Goal: Task Accomplishment & Management: Complete application form

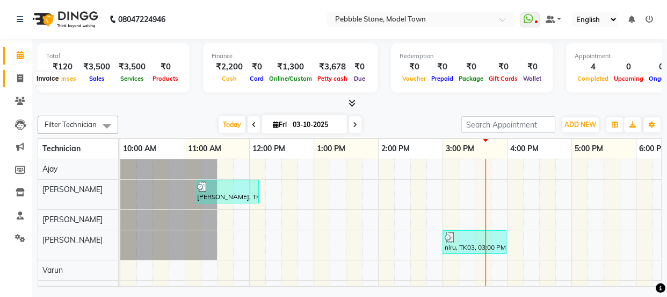
click at [19, 75] on icon at bounding box center [20, 78] width 6 height 8
select select "service"
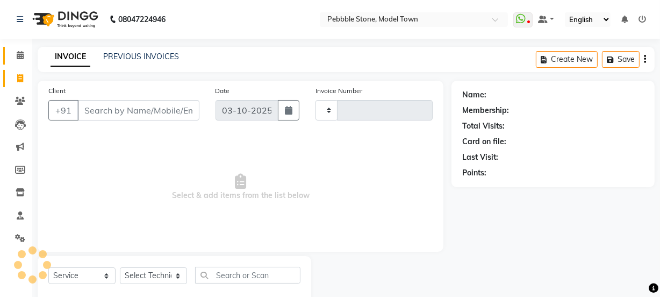
type input "0322"
select select "8684"
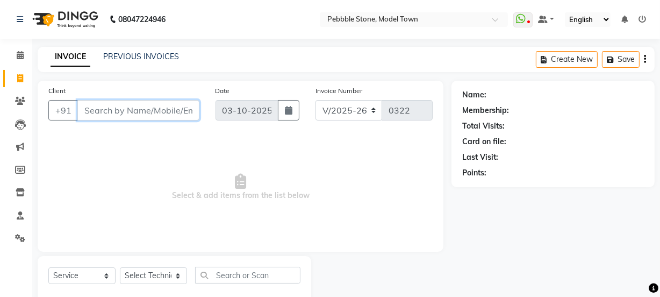
click at [141, 111] on input "Client" at bounding box center [138, 110] width 122 height 20
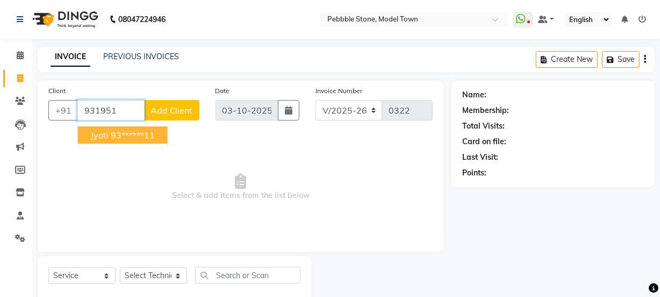
click at [134, 134] on ngb-highlight "93******11" at bounding box center [133, 134] width 44 height 11
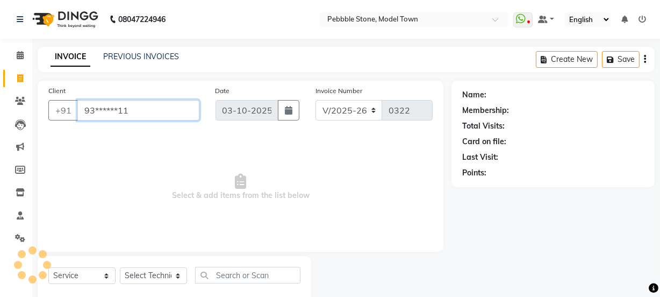
type input "93******11"
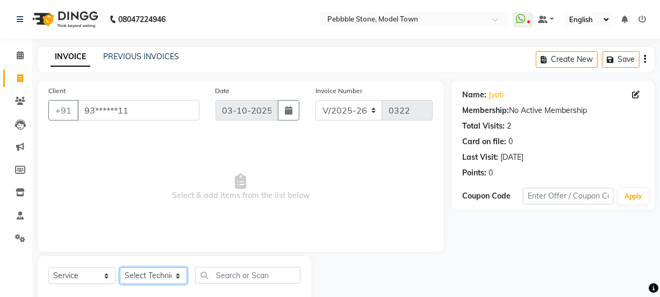
click at [147, 276] on select "Select Technician Ajay amit [PERSON_NAME] Manager [PERSON_NAME]" at bounding box center [153, 275] width 67 height 17
select select "90515"
click at [120, 267] on select "Select Technician Ajay amit [PERSON_NAME] Manager [PERSON_NAME]" at bounding box center [153, 275] width 67 height 17
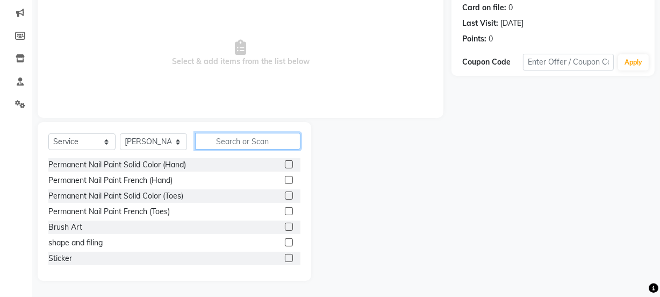
click at [237, 145] on input "text" at bounding box center [247, 141] width 105 height 17
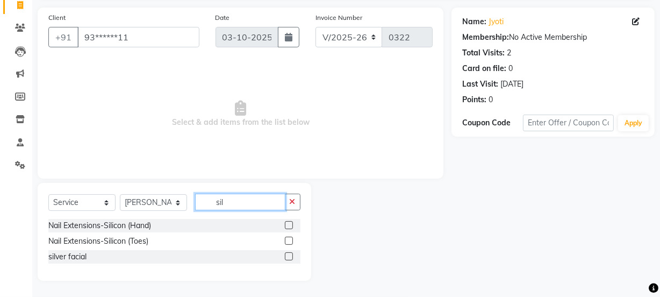
scroll to position [73, 0]
type input "sil"
click at [290, 225] on label at bounding box center [289, 225] width 8 height 8
click at [290, 225] on input "checkbox" at bounding box center [288, 225] width 7 height 7
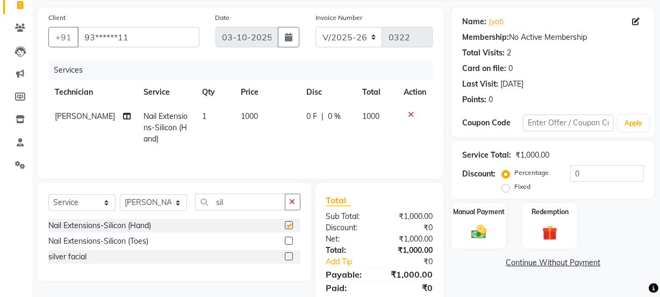
checkbox input "false"
click at [248, 198] on input "sil" at bounding box center [240, 201] width 90 height 17
type input "s"
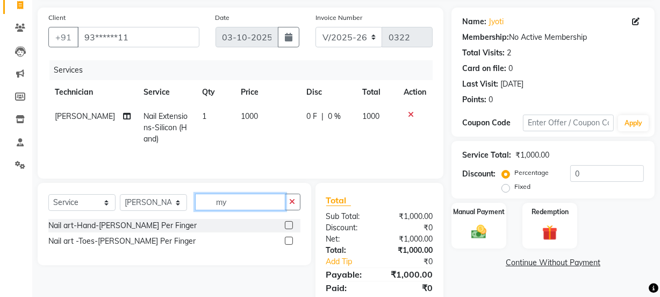
type input "my"
click at [288, 223] on label at bounding box center [289, 225] width 8 height 8
click at [288, 223] on input "checkbox" at bounding box center [288, 225] width 7 height 7
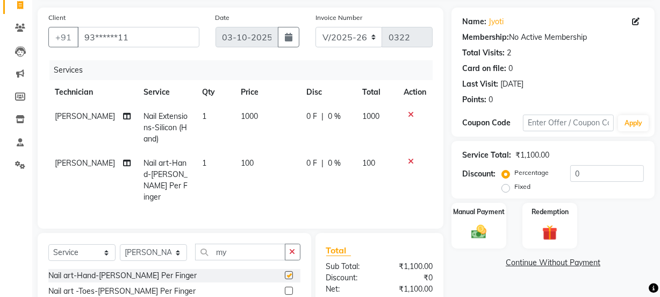
checkbox input "false"
click at [202, 162] on span "1" at bounding box center [204, 163] width 4 height 10
select select "90515"
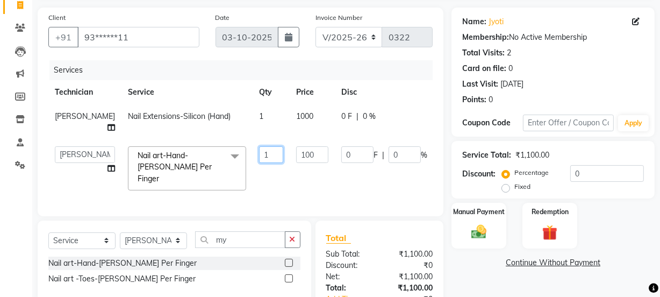
click at [259, 146] on input "1" at bounding box center [271, 154] width 24 height 17
type input "4"
click at [252, 164] on tr "Ajay amit [PERSON_NAME] Manager [PERSON_NAME] Varun Nail art-Hand-[PERSON_NAME]…" at bounding box center [274, 168] width 452 height 57
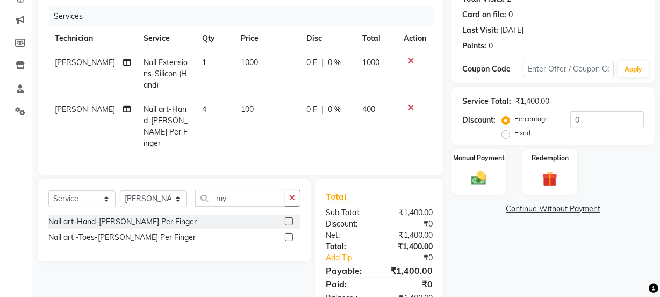
scroll to position [156, 0]
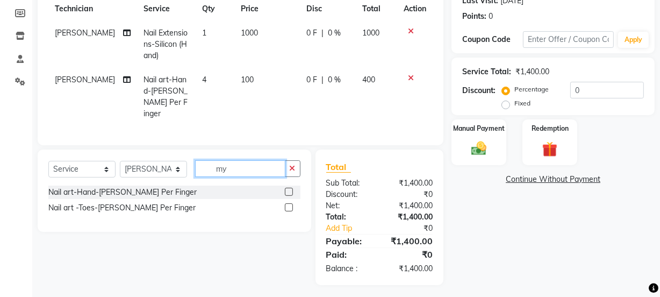
click at [230, 167] on input "my" at bounding box center [240, 168] width 90 height 17
type input "m"
type input "chr"
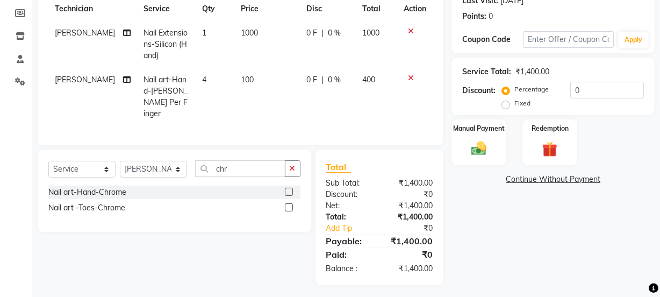
click at [287, 187] on label at bounding box center [289, 191] width 8 height 8
click at [287, 189] on input "checkbox" at bounding box center [288, 192] width 7 height 7
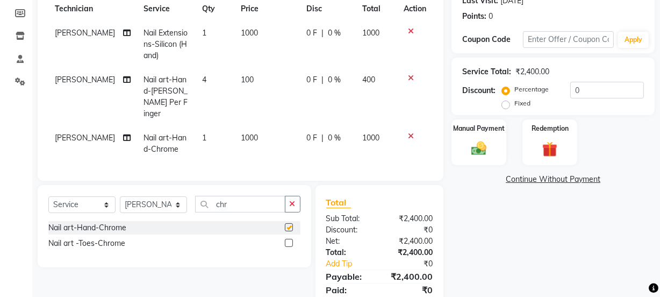
checkbox input "false"
click at [307, 132] on span "0 F" at bounding box center [311, 137] width 11 height 11
select select "90515"
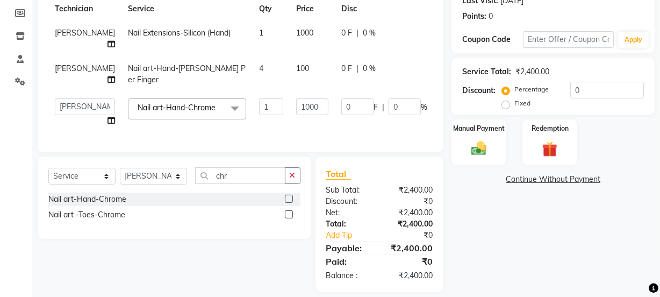
scroll to position [152, 0]
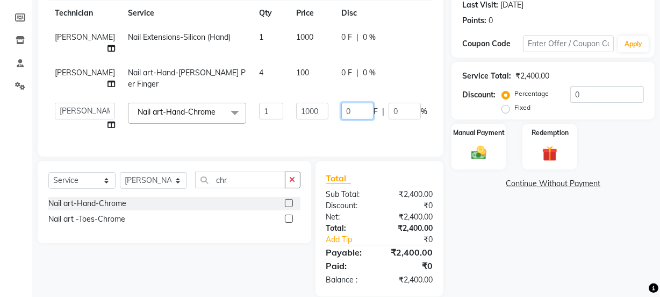
click at [341, 103] on input "0" at bounding box center [357, 111] width 32 height 17
type input "0500"
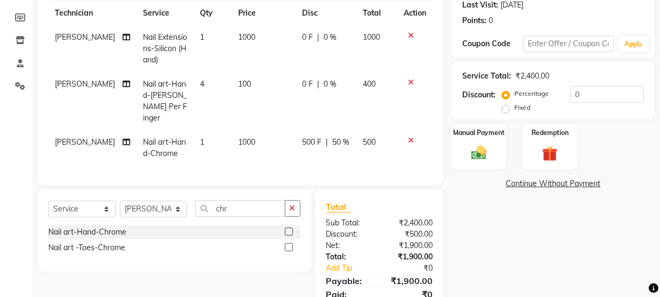
click at [328, 103] on tbody "amit Nail Extensions-Silicon (Hand) 1 1000 0 F | 0 % 1000 amit Nail art-Hand-[P…" at bounding box center [240, 95] width 384 height 140
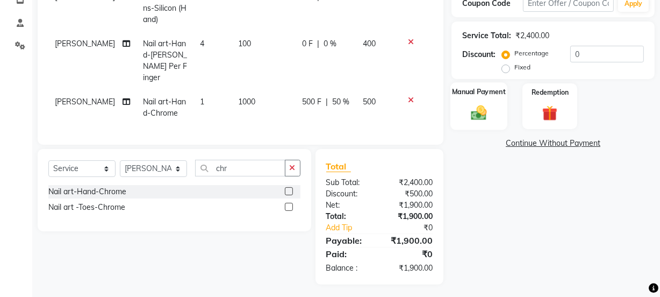
click at [480, 105] on img at bounding box center [479, 112] width 26 height 18
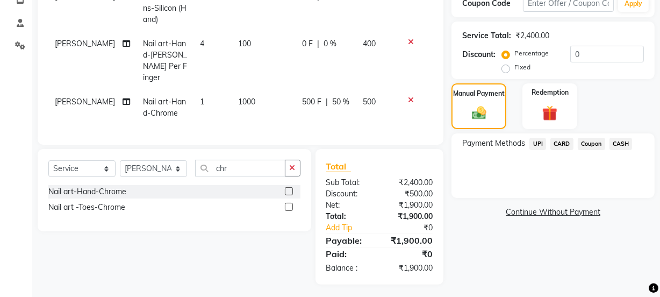
click at [532, 141] on span "UPI" at bounding box center [537, 144] width 17 height 12
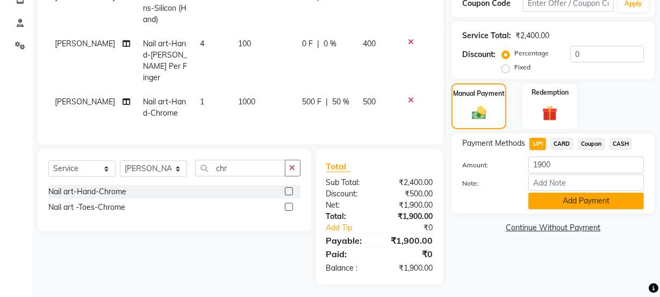
click at [561, 204] on button "Add Payment" at bounding box center [585, 200] width 115 height 17
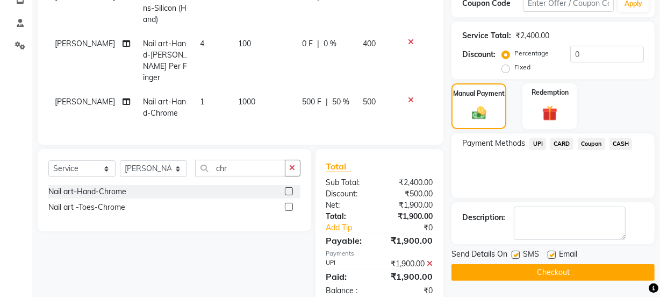
click at [540, 271] on button "Checkout" at bounding box center [552, 272] width 203 height 17
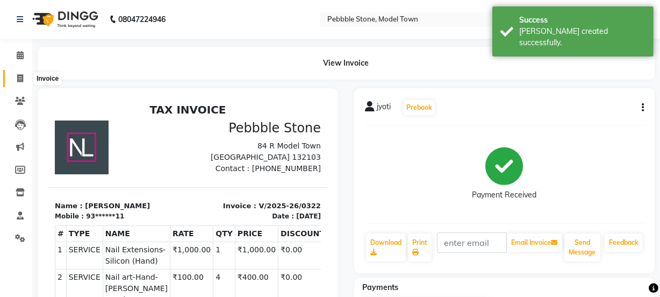
click at [19, 75] on icon at bounding box center [20, 78] width 6 height 8
select select "service"
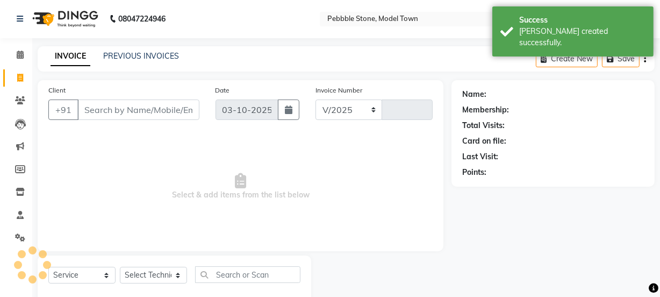
select select "8684"
type input "0323"
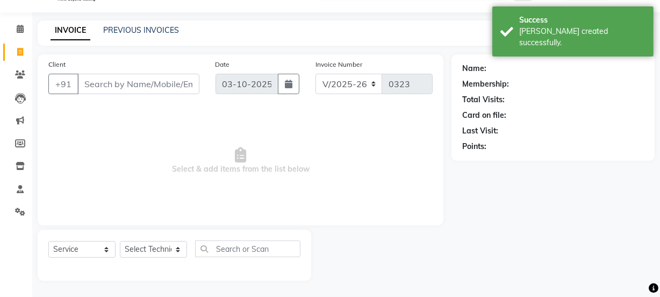
click at [102, 82] on input "Client" at bounding box center [138, 84] width 122 height 20
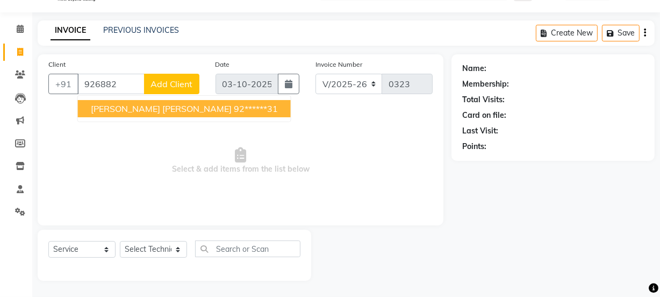
click at [150, 107] on span "[PERSON_NAME] [PERSON_NAME]" at bounding box center [161, 108] width 141 height 11
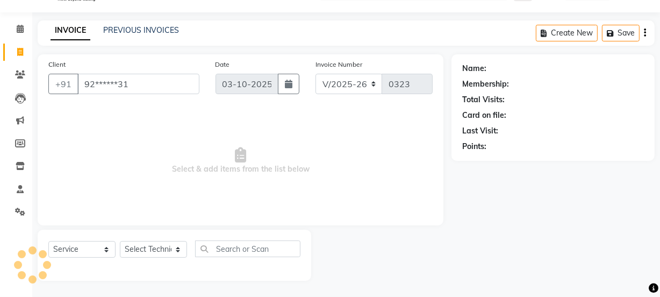
type input "92******31"
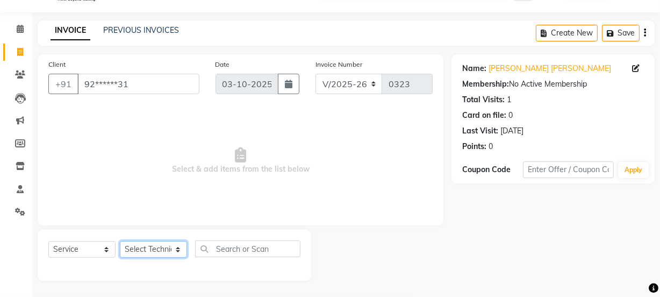
click at [149, 249] on select "Select Technician Ajay amit [PERSON_NAME] Manager [PERSON_NAME]" at bounding box center [153, 249] width 67 height 17
select select "87627"
click at [120, 241] on select "Select Technician Ajay amit [PERSON_NAME] Manager [PERSON_NAME]" at bounding box center [153, 249] width 67 height 17
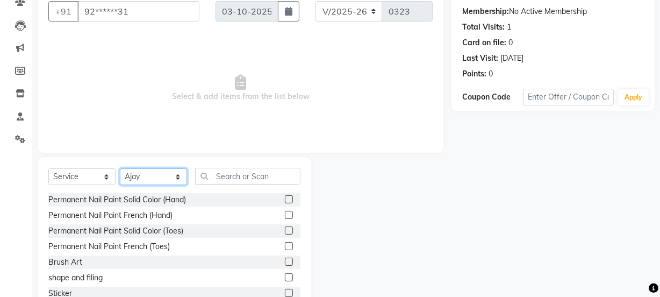
scroll to position [134, 0]
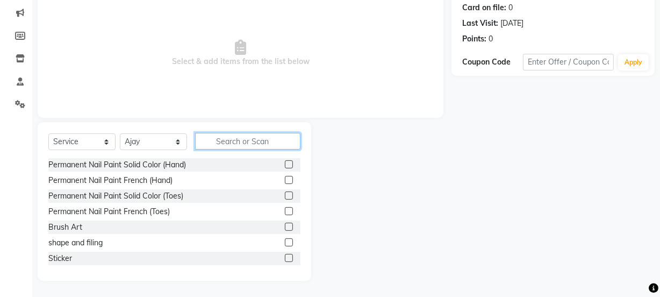
click at [229, 142] on input "text" at bounding box center [247, 141] width 105 height 17
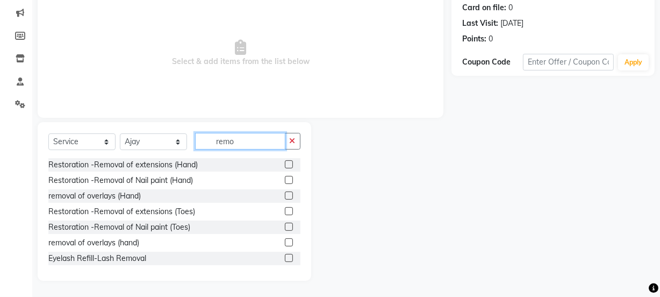
type input "remo"
click at [285, 180] on label at bounding box center [289, 180] width 8 height 8
click at [285, 180] on input "checkbox" at bounding box center [288, 180] width 7 height 7
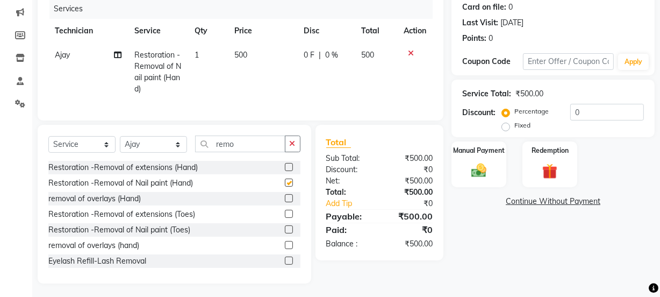
checkbox input "false"
click at [308, 55] on span "0 F" at bounding box center [309, 54] width 11 height 11
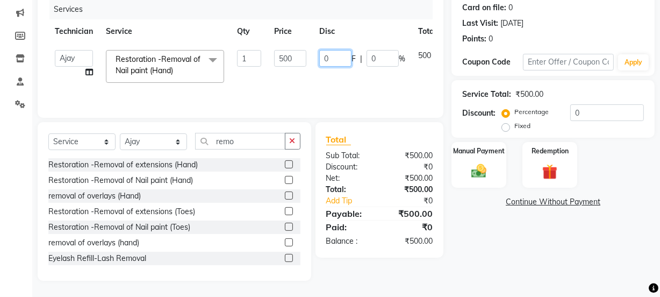
click at [330, 56] on input "0" at bounding box center [335, 58] width 32 height 17
type input "0200"
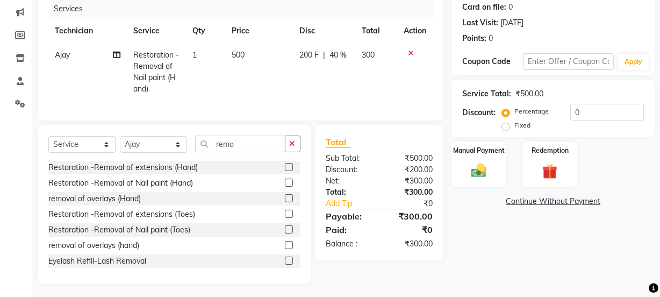
click at [327, 81] on td "200 F | 40 %" at bounding box center [324, 72] width 62 height 58
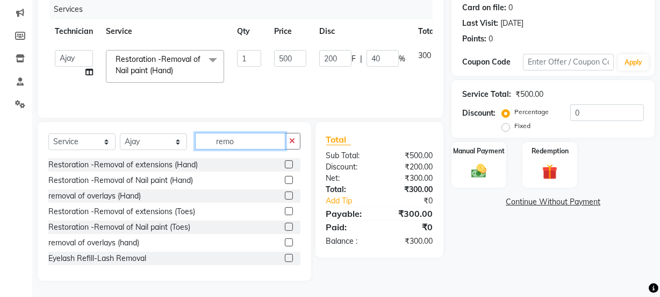
click at [239, 140] on input "remo" at bounding box center [240, 141] width 90 height 17
type input "r"
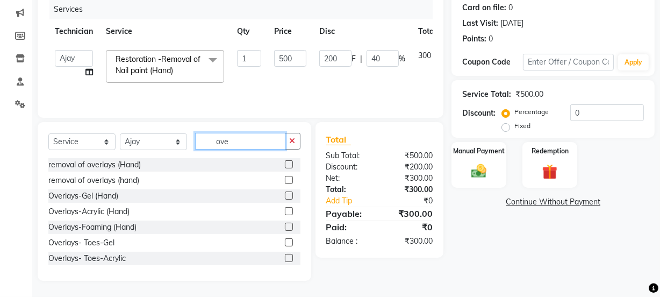
type input "ove"
click at [285, 208] on label at bounding box center [289, 211] width 8 height 8
click at [285, 208] on input "checkbox" at bounding box center [288, 211] width 7 height 7
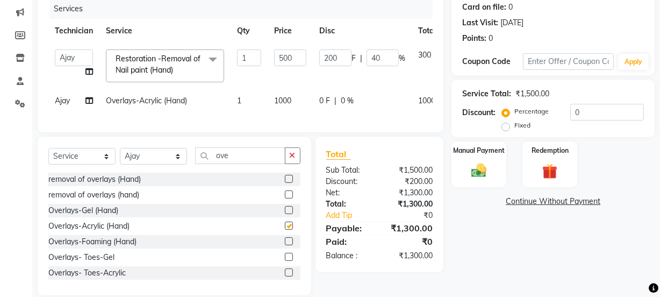
checkbox input "false"
click at [323, 100] on span "0 F" at bounding box center [324, 100] width 11 height 11
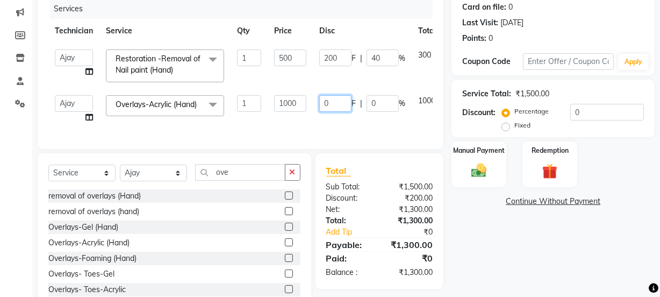
click at [347, 110] on input "0" at bounding box center [335, 103] width 32 height 17
type input "0500"
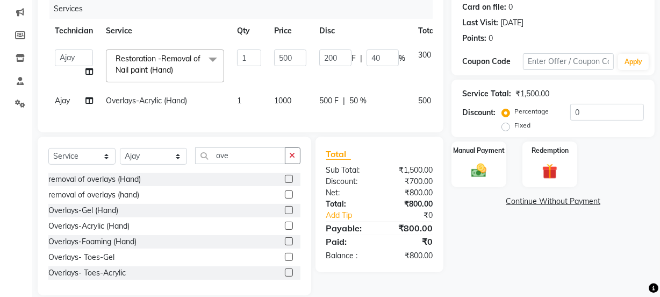
click at [339, 132] on div "Client +91 92******31 Date [DATE] Invoice Number V/2025 V/[PHONE_NUMBER] Servic…" at bounding box center [241, 39] width 406 height 186
click at [236, 164] on input "ove" at bounding box center [240, 155] width 90 height 17
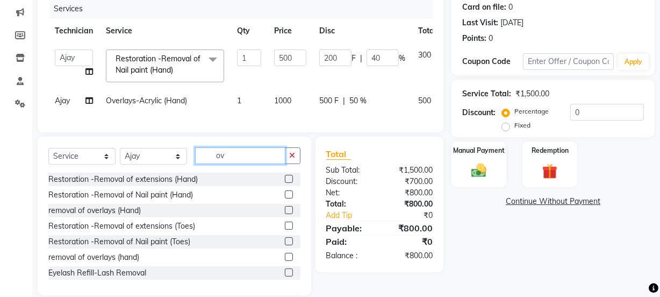
type input "o"
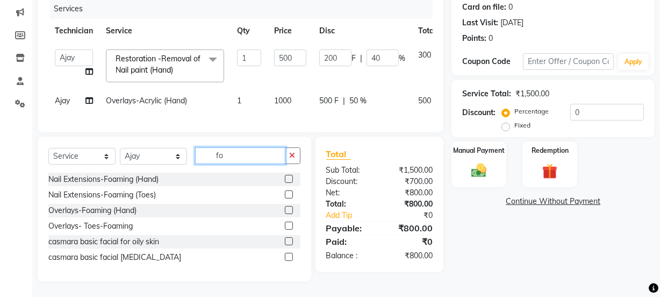
type input "fo"
click at [285, 183] on label at bounding box center [289, 179] width 8 height 8
click at [285, 183] on input "checkbox" at bounding box center [288, 179] width 7 height 7
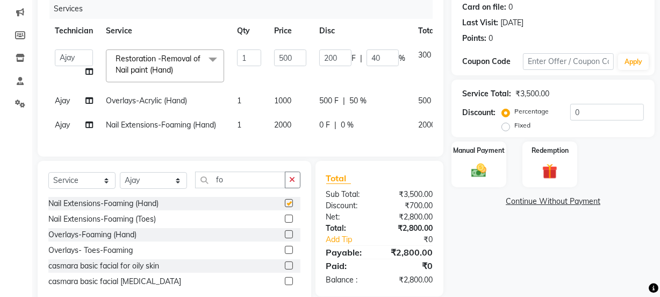
checkbox input "false"
click at [324, 128] on span "0 F" at bounding box center [324, 124] width 11 height 11
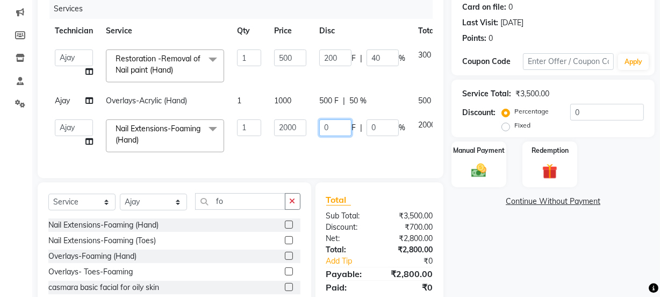
click at [336, 130] on input "0" at bounding box center [335, 127] width 32 height 17
type input "01400"
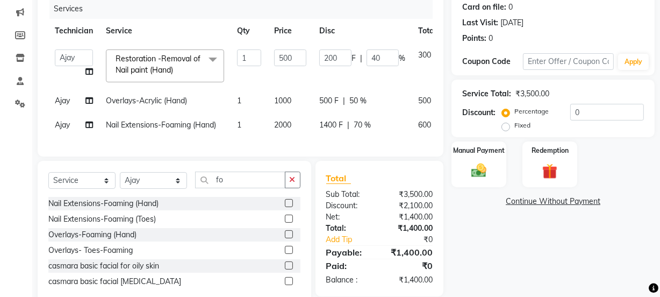
click at [323, 146] on div "Services Technician Service Qty Price Disc Total Action Ajay amit [PERSON_NAME]…" at bounding box center [240, 72] width 384 height 147
click at [338, 125] on span "1400 F" at bounding box center [331, 124] width 24 height 11
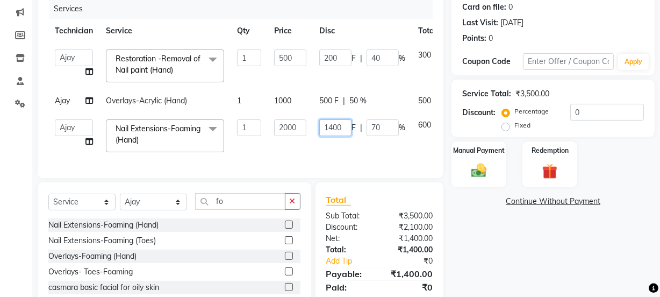
click at [345, 128] on input "1400" at bounding box center [335, 127] width 32 height 17
type input "1"
click at [309, 160] on div "Client +91 92******31 Date [DATE] Invoice Number V/2025 V/[PHONE_NUMBER] Servic…" at bounding box center [241, 62] width 406 height 232
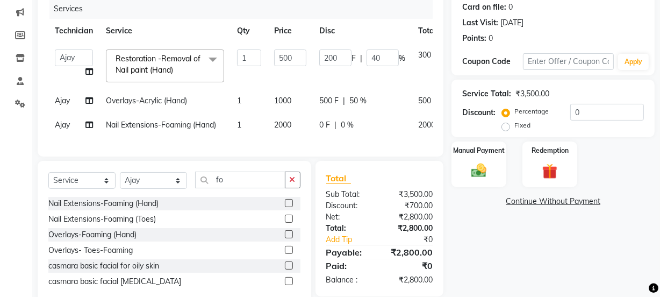
click at [239, 124] on span "1" at bounding box center [239, 125] width 4 height 10
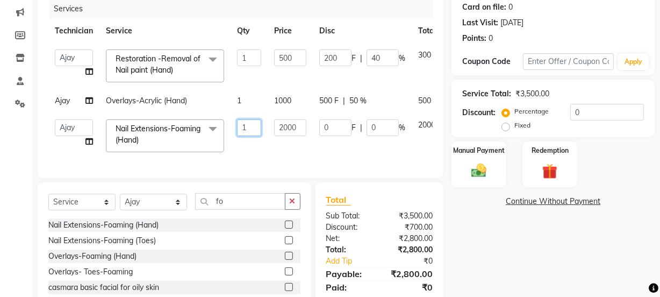
click at [248, 125] on input "1" at bounding box center [249, 127] width 24 height 17
type input "4"
click at [257, 146] on div "Services Technician Service Qty Price Disc Total Action Ajay amit [PERSON_NAME]…" at bounding box center [240, 83] width 384 height 168
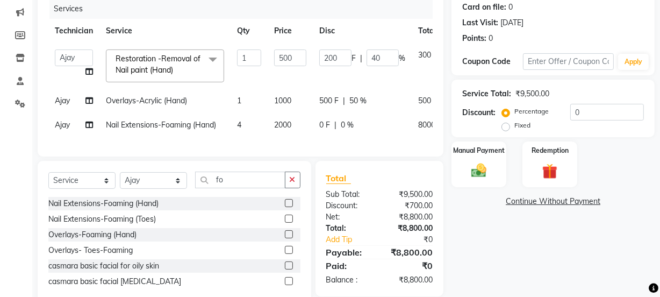
click at [243, 125] on td "4" at bounding box center [248, 125] width 37 height 24
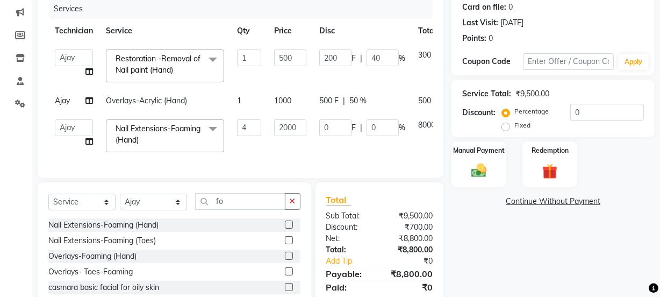
drag, startPoint x: 248, startPoint y: 129, endPoint x: 256, endPoint y: 150, distance: 22.3
click at [256, 150] on div "Services Technician Service Qty Price Disc Total Action Ajay amit [PERSON_NAME]…" at bounding box center [240, 83] width 384 height 168
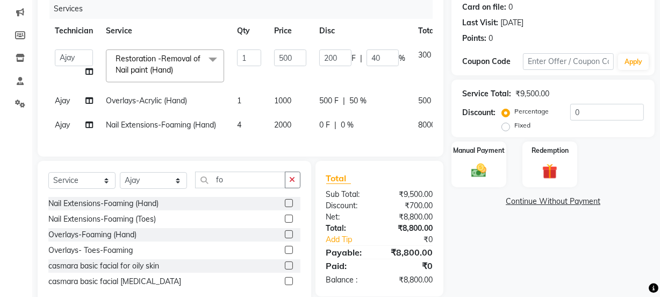
click at [244, 124] on td "4" at bounding box center [248, 125] width 37 height 24
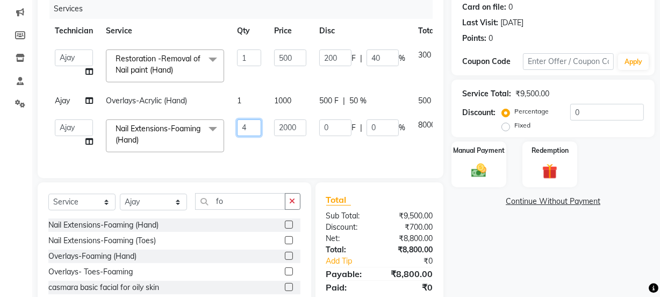
click at [248, 127] on input "4" at bounding box center [249, 127] width 24 height 17
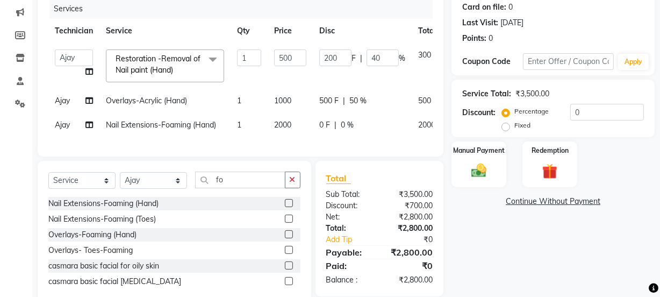
click at [324, 124] on span "0 F" at bounding box center [324, 124] width 11 height 11
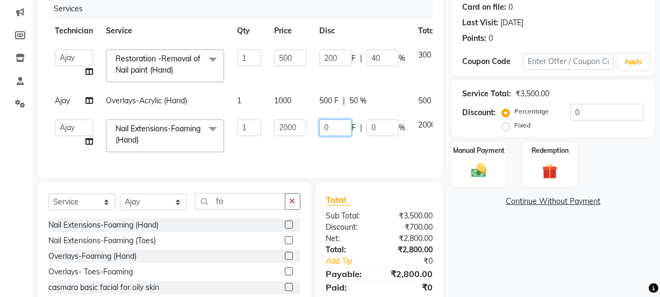
click at [331, 125] on input "0" at bounding box center [335, 127] width 32 height 17
type input "01400"
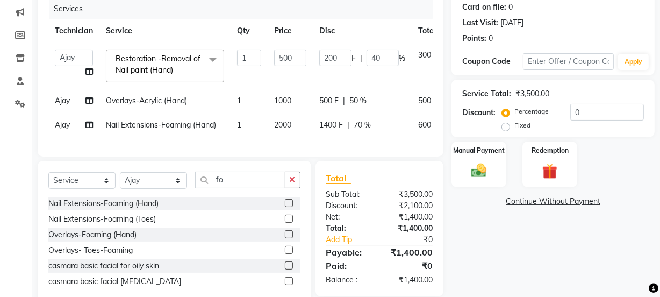
click at [327, 146] on div "Services Technician Service Qty Price Disc Total Action Ajay amit [PERSON_NAME]…" at bounding box center [240, 72] width 384 height 147
click at [241, 188] on input "fo" at bounding box center [240, 179] width 90 height 17
type input "f"
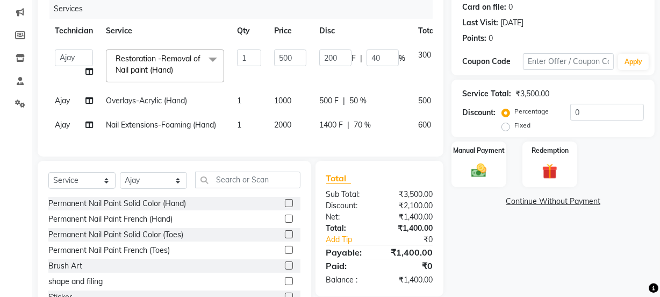
click at [285, 207] on label at bounding box center [289, 203] width 8 height 8
click at [285, 207] on input "checkbox" at bounding box center [288, 203] width 7 height 7
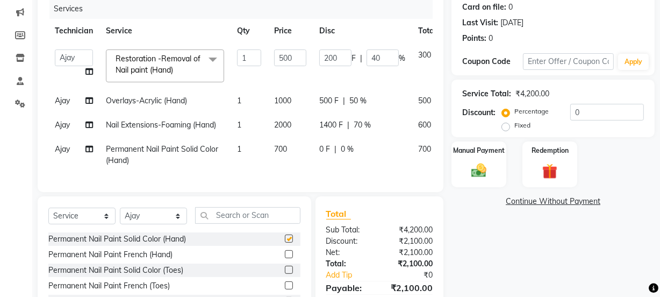
checkbox input "false"
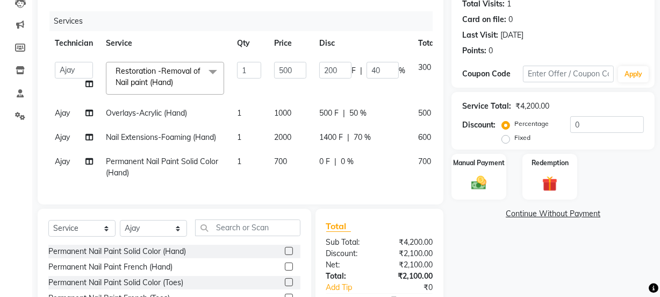
scroll to position [114, 0]
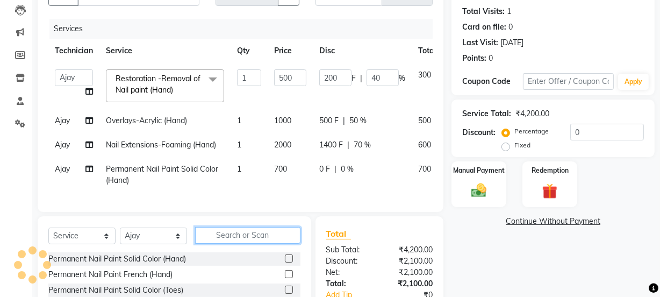
click at [240, 243] on input "text" at bounding box center [247, 235] width 105 height 17
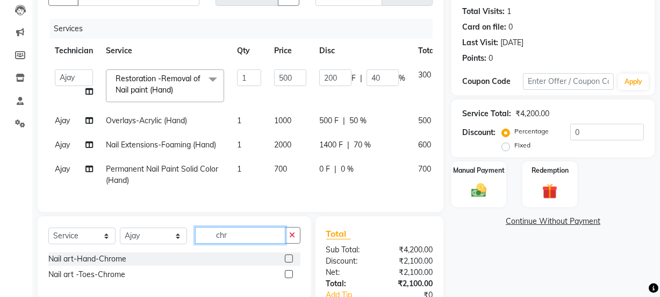
type input "chr"
click at [288, 262] on label at bounding box center [289, 258] width 8 height 8
click at [288, 262] on input "checkbox" at bounding box center [288, 258] width 7 height 7
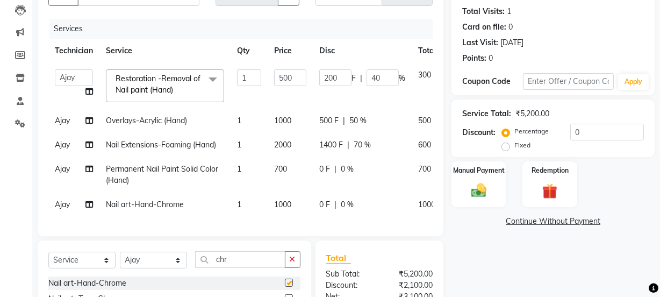
checkbox input "false"
click at [321, 201] on span "0 F" at bounding box center [324, 204] width 11 height 11
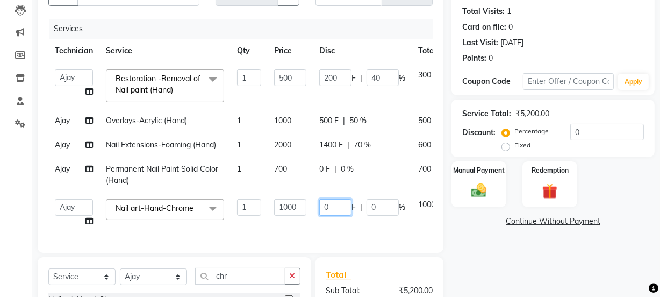
click at [335, 204] on input "0" at bounding box center [335, 207] width 32 height 17
type input "0500"
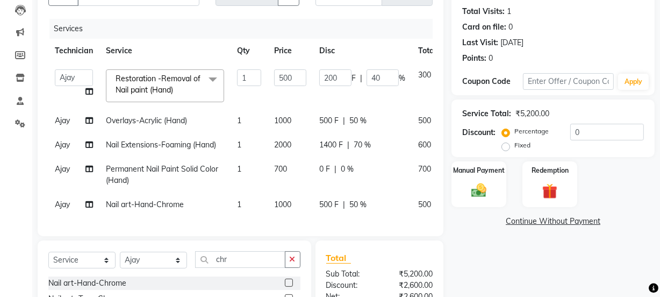
click at [317, 225] on div "Services Technician Service Qty Price Disc Total Action Ajay amit [PERSON_NAME]…" at bounding box center [240, 122] width 384 height 206
click at [171, 263] on select "Select Technician Ajay amit [PERSON_NAME] Manager [PERSON_NAME]" at bounding box center [153, 259] width 67 height 17
select select "87632"
click at [120, 258] on select "Select Technician Ajay amit [PERSON_NAME] Manager [PERSON_NAME]" at bounding box center [153, 259] width 67 height 17
click at [234, 263] on input "chr" at bounding box center [240, 259] width 90 height 17
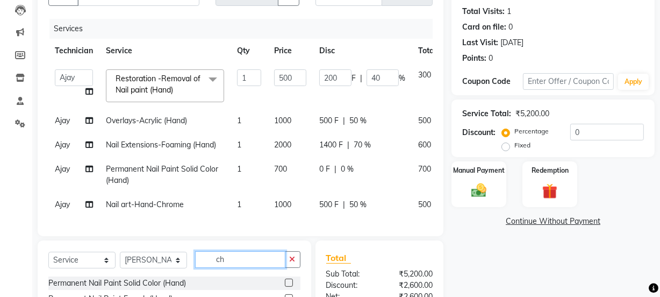
type input "c"
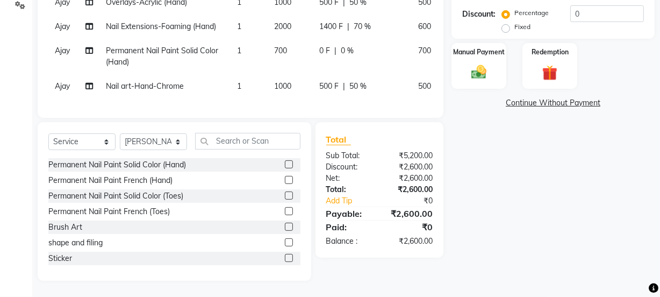
click at [285, 191] on label at bounding box center [289, 195] width 8 height 8
click at [285, 192] on input "checkbox" at bounding box center [288, 195] width 7 height 7
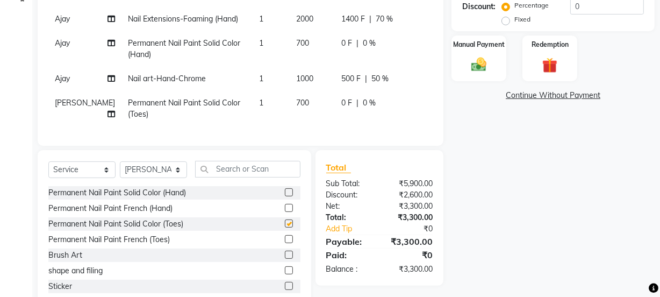
checkbox input "false"
click at [167, 177] on select "Select Technician Ajay amit [PERSON_NAME] Manager [PERSON_NAME]" at bounding box center [153, 169] width 67 height 17
select select "87689"
click at [120, 168] on select "Select Technician Ajay amit [PERSON_NAME] Manager [PERSON_NAME]" at bounding box center [153, 169] width 67 height 17
click at [228, 175] on input "text" at bounding box center [247, 169] width 105 height 17
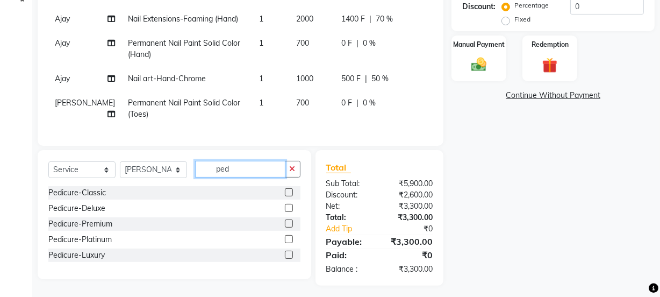
type input "ped"
click at [287, 243] on label at bounding box center [289, 239] width 8 height 8
click at [287, 243] on input "checkbox" at bounding box center [288, 239] width 7 height 7
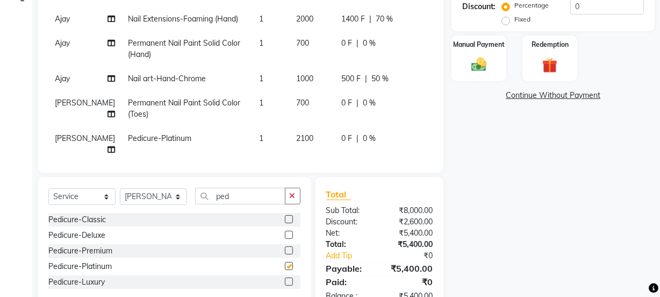
checkbox input "false"
click at [233, 199] on input "ped" at bounding box center [240, 195] width 90 height 17
type input "p"
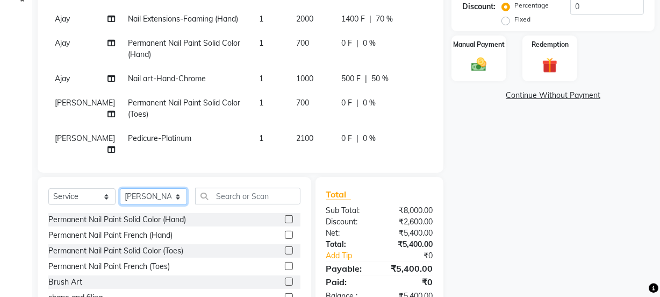
click at [167, 193] on select "Select Technician Ajay amit [PERSON_NAME] Manager [PERSON_NAME]" at bounding box center [153, 196] width 67 height 17
select select "87694"
click at [120, 188] on select "Select Technician Ajay amit [PERSON_NAME] Manager [PERSON_NAME]" at bounding box center [153, 196] width 67 height 17
click at [229, 196] on input "text" at bounding box center [247, 195] width 105 height 17
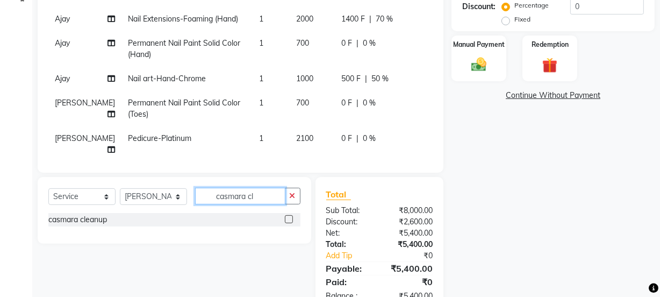
type input "casmara cl"
click at [290, 215] on label at bounding box center [289, 219] width 8 height 8
click at [290, 216] on input "checkbox" at bounding box center [288, 219] width 7 height 7
checkbox input "false"
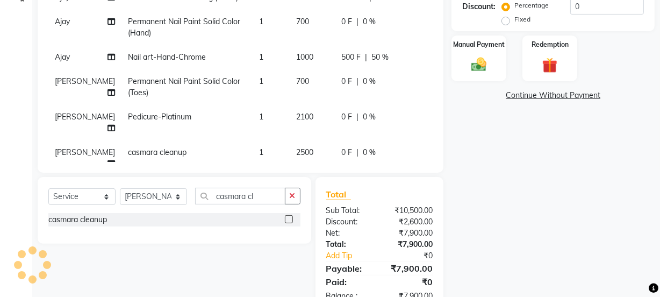
scroll to position [28, 0]
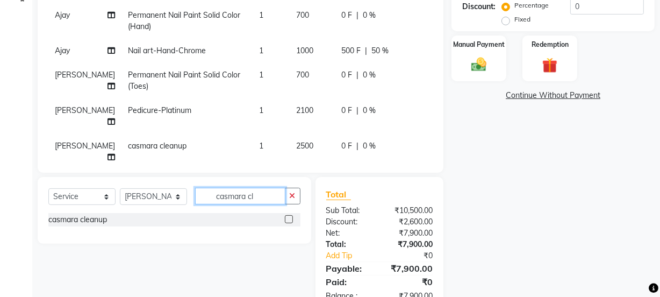
click at [252, 197] on input "casmara cl" at bounding box center [240, 195] width 90 height 17
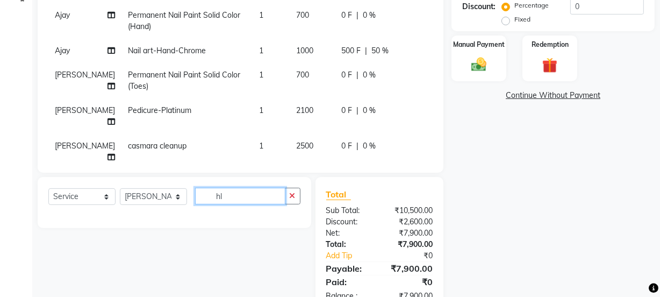
click at [224, 199] on input "hl" at bounding box center [240, 195] width 90 height 17
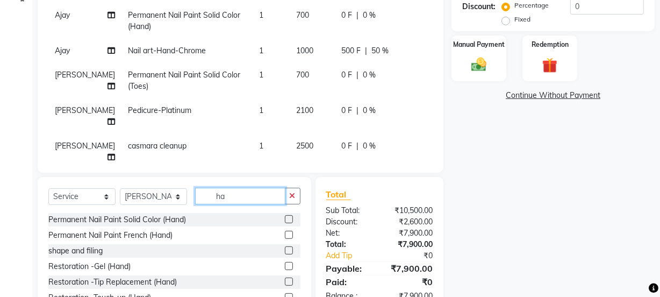
type input "h"
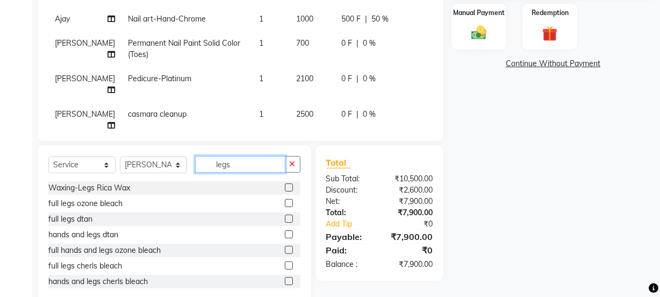
scroll to position [295, 0]
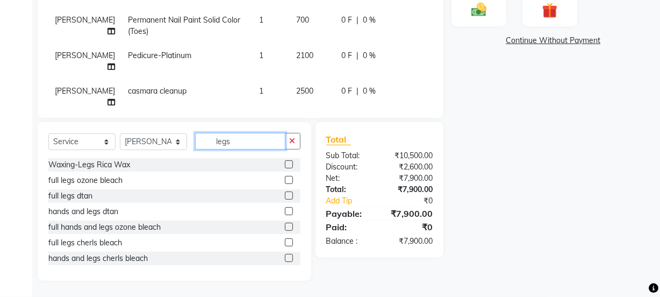
type input "legs"
click at [285, 163] on label at bounding box center [289, 164] width 8 height 8
click at [285, 163] on input "checkbox" at bounding box center [288, 164] width 7 height 7
checkbox input "false"
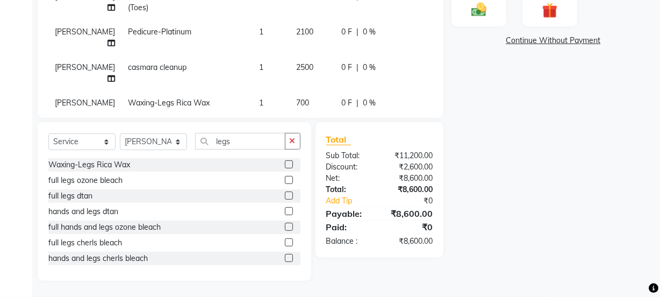
scroll to position [53, 0]
click at [341, 96] on span "0 F" at bounding box center [346, 101] width 11 height 11
select select "87694"
click at [341, 96] on input "0" at bounding box center [357, 104] width 32 height 17
type input "0200"
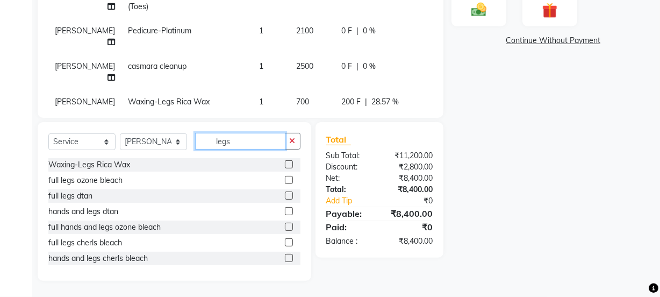
click at [245, 140] on input "legs" at bounding box center [240, 141] width 90 height 17
type input "l"
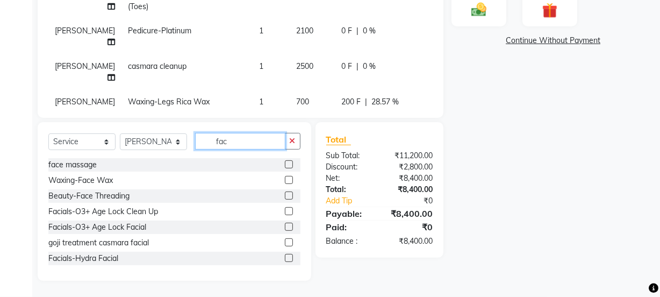
type input "fac"
click at [285, 179] on label at bounding box center [289, 180] width 8 height 8
click at [285, 179] on input "checkbox" at bounding box center [288, 180] width 7 height 7
checkbox input "false"
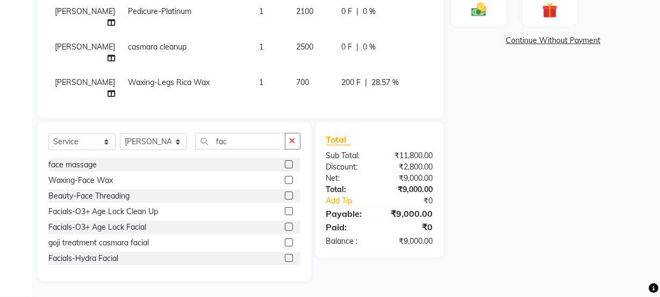
scroll to position [76, 0]
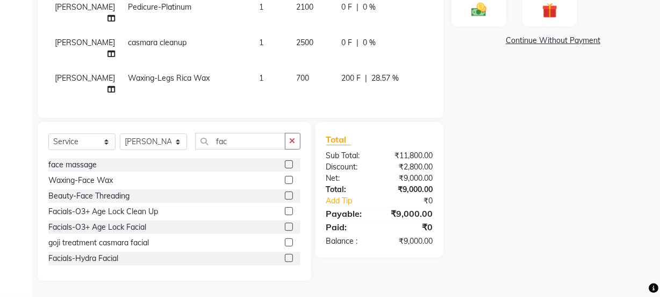
click at [341, 108] on span "0 F" at bounding box center [346, 113] width 11 height 11
select select "87694"
click at [341, 108] on input "0" at bounding box center [357, 116] width 32 height 17
type input "0300"
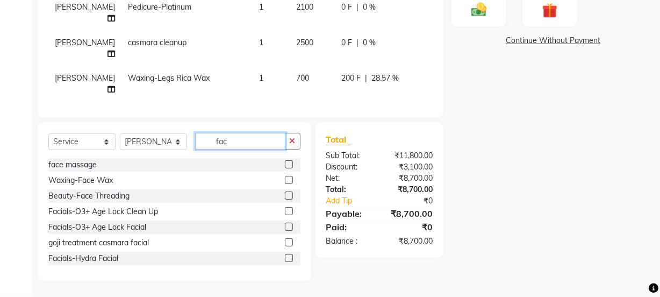
click at [227, 140] on input "fac" at bounding box center [240, 141] width 90 height 17
type input "f"
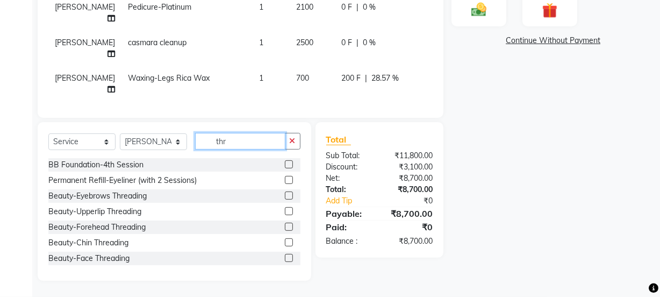
scroll to position [272, 0]
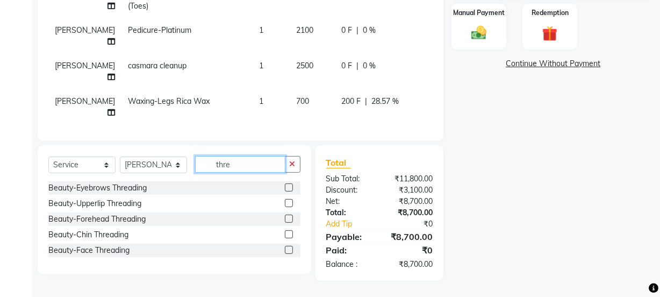
type input "thre"
click at [288, 187] on label at bounding box center [289, 187] width 8 height 8
click at [288, 187] on input "checkbox" at bounding box center [288, 187] width 7 height 7
checkbox input "false"
click at [286, 200] on label at bounding box center [289, 203] width 8 height 8
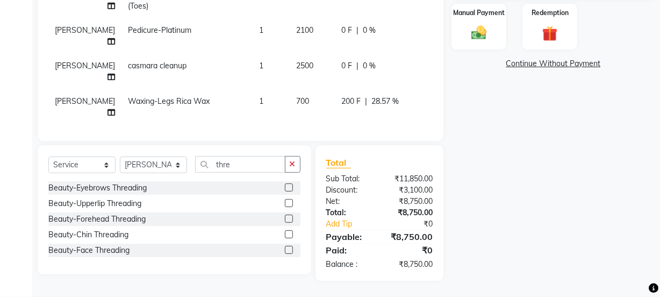
click at [286, 200] on input "checkbox" at bounding box center [288, 203] width 7 height 7
checkbox input "false"
click at [289, 218] on label at bounding box center [289, 218] width 8 height 8
click at [289, 218] on input "checkbox" at bounding box center [288, 218] width 7 height 7
checkbox input "false"
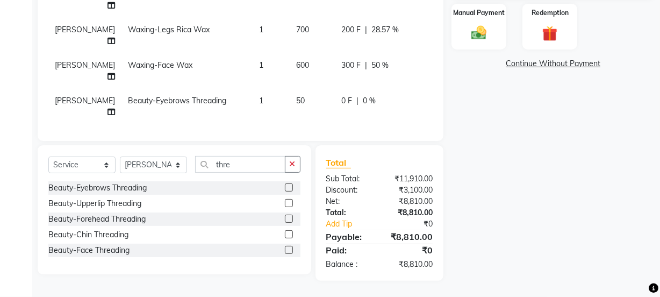
scroll to position [149, 0]
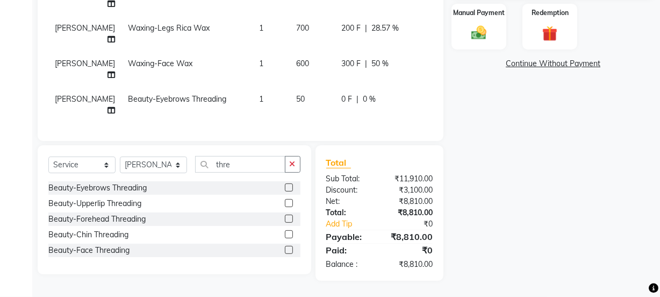
click at [341, 164] on span "0 F" at bounding box center [346, 169] width 11 height 11
select select "87694"
click at [341, 164] on input "0" at bounding box center [357, 172] width 32 height 17
type input "010"
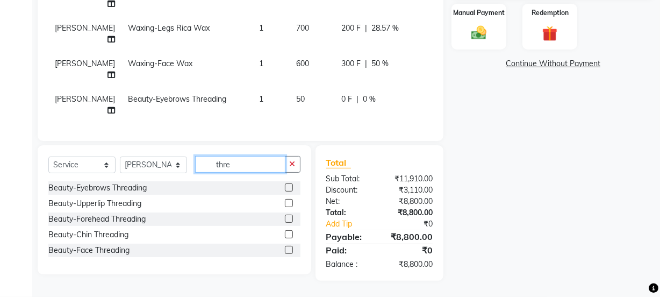
click at [248, 165] on input "thre" at bounding box center [240, 164] width 90 height 17
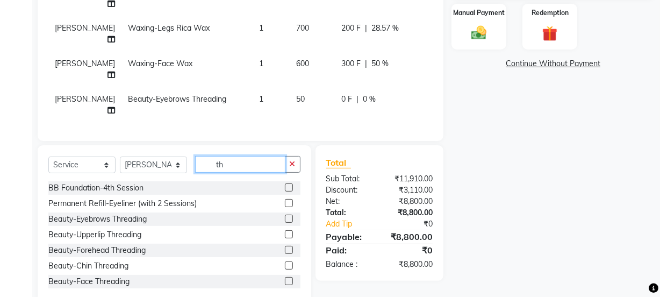
type input "t"
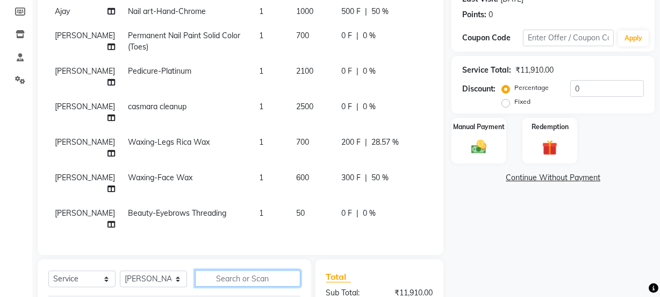
scroll to position [155, 0]
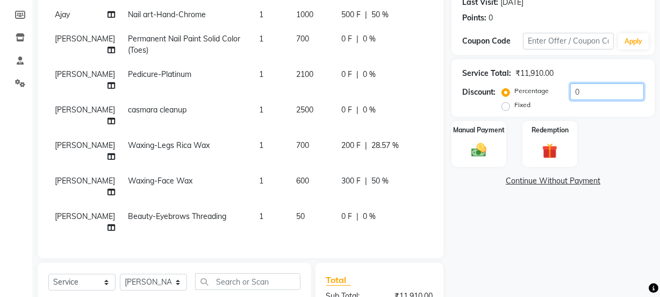
click at [586, 89] on input "0" at bounding box center [607, 91] width 74 height 17
type input "01"
type input "5"
type input "1"
type input "015"
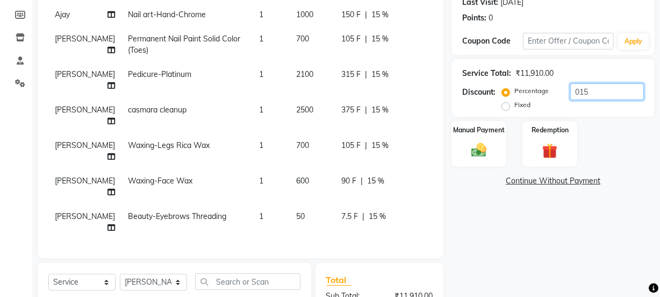
type input "75"
type input "15"
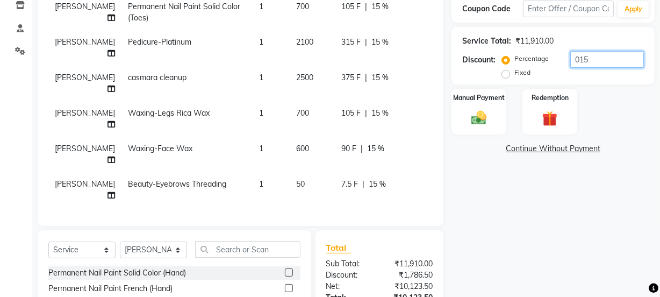
scroll to position [178, 0]
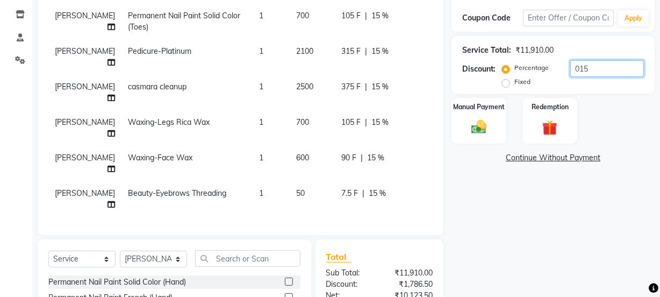
click at [602, 70] on input "015" at bounding box center [607, 68] width 74 height 17
type input "01"
type input "5"
type input "1"
type input "0"
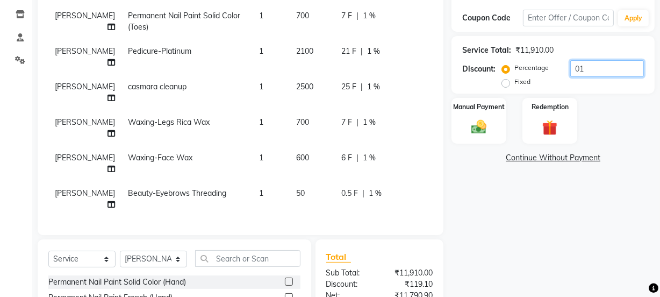
type input "0"
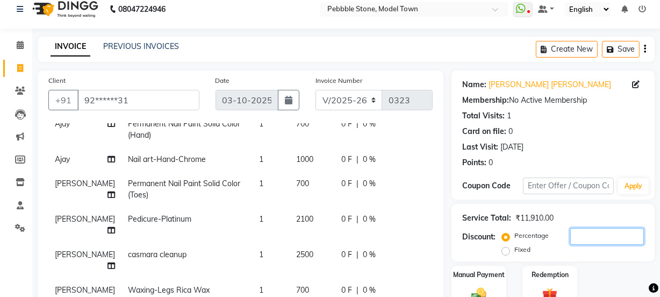
scroll to position [0, 0]
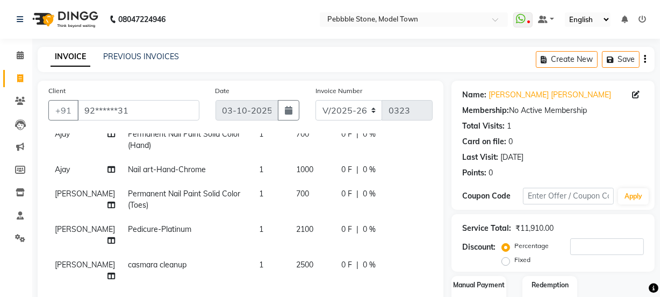
click at [341, 227] on span "0 F" at bounding box center [346, 228] width 11 height 11
select select "87689"
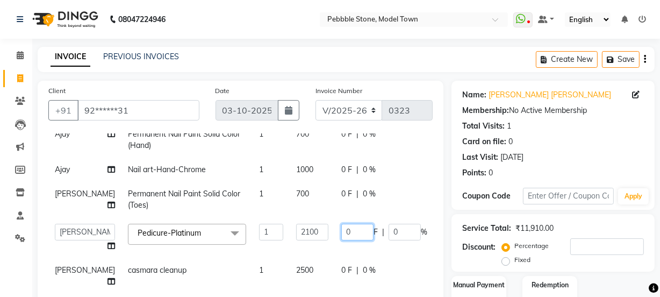
click at [341, 230] on input "0" at bounding box center [357, 231] width 32 height 17
type input "0500"
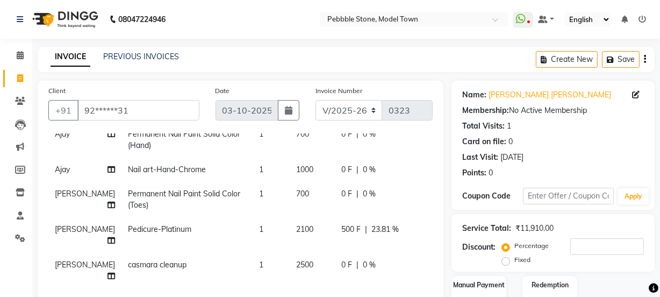
click at [301, 204] on td "700" at bounding box center [312, 199] width 45 height 35
select select "87632"
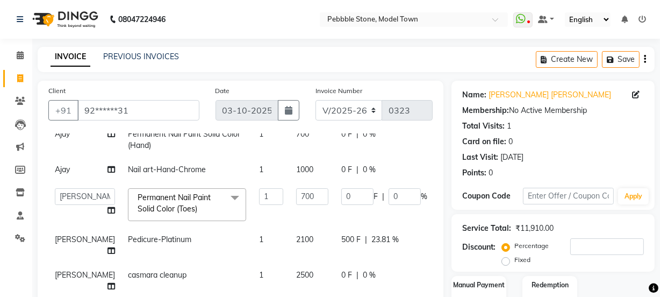
click at [341, 269] on span "0 F" at bounding box center [346, 274] width 11 height 11
select select "87694"
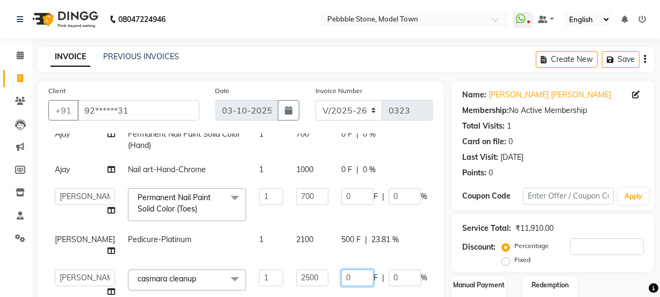
click at [341, 269] on input "0" at bounding box center [357, 277] width 32 height 17
type input "0300"
click at [309, 247] on td "2100" at bounding box center [312, 244] width 45 height 35
select select "87689"
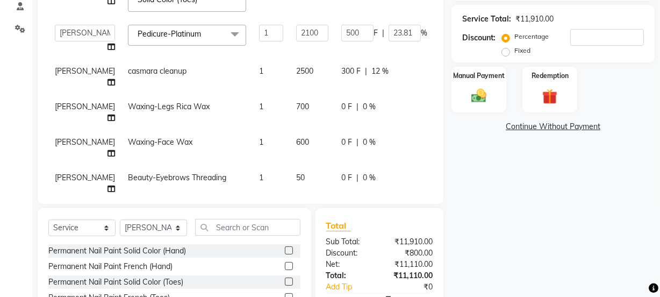
scroll to position [194, 0]
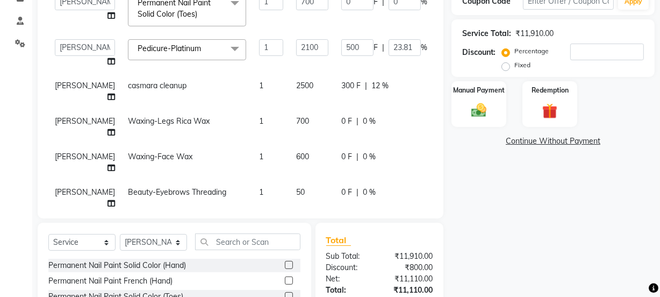
click at [341, 151] on span "0 F" at bounding box center [346, 156] width 11 height 11
select select "87694"
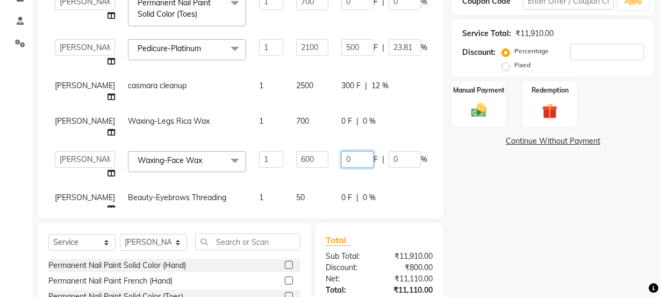
click at [341, 151] on input "0" at bounding box center [357, 159] width 32 height 17
type input "0300"
click at [324, 149] on tbody "Ajay amit [PERSON_NAME] Manager [PERSON_NAME] Varun Restoration -Removal of Nai…" at bounding box center [274, 62] width 452 height 458
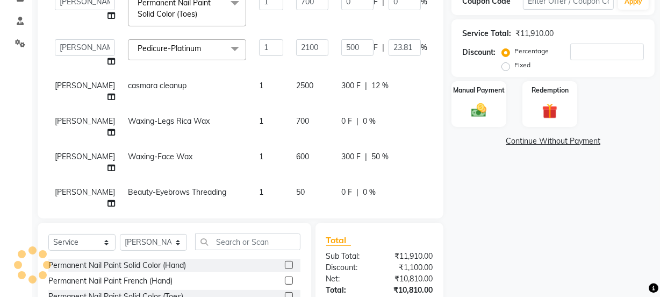
click at [341, 115] on span "0 F" at bounding box center [346, 120] width 11 height 11
select select "87694"
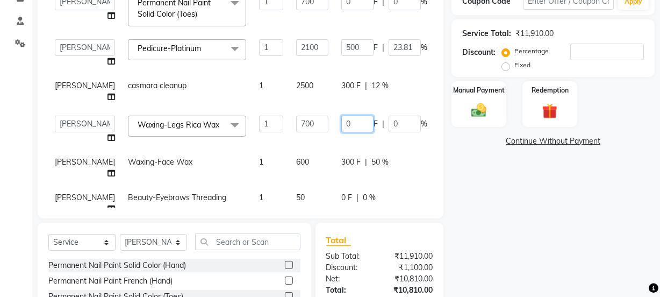
click at [341, 115] on input "0" at bounding box center [357, 123] width 32 height 17
type input "0200"
click at [322, 129] on tbody "Ajay amit [PERSON_NAME] Manager [PERSON_NAME] Varun Restoration -Removal of Nai…" at bounding box center [274, 62] width 452 height 458
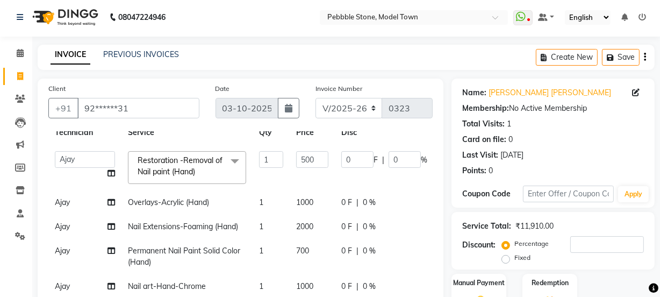
scroll to position [0, 0]
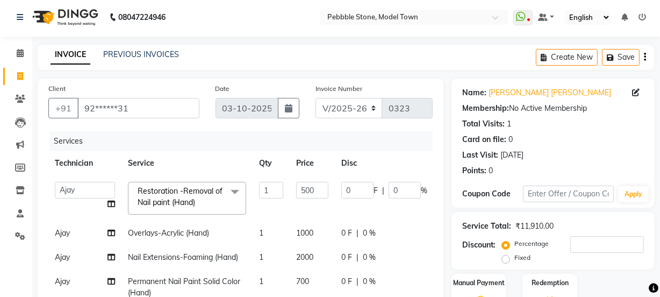
click at [341, 232] on span "0 F" at bounding box center [346, 232] width 11 height 11
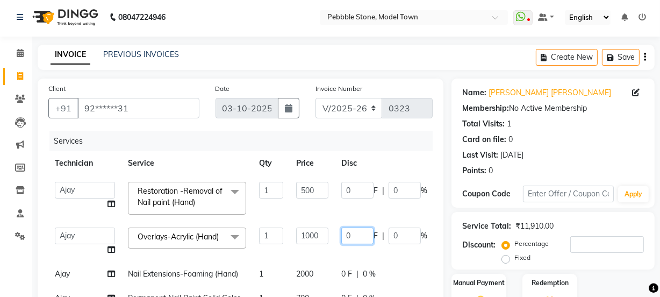
click at [341, 233] on input "0" at bounding box center [357, 235] width 32 height 17
type input "0500"
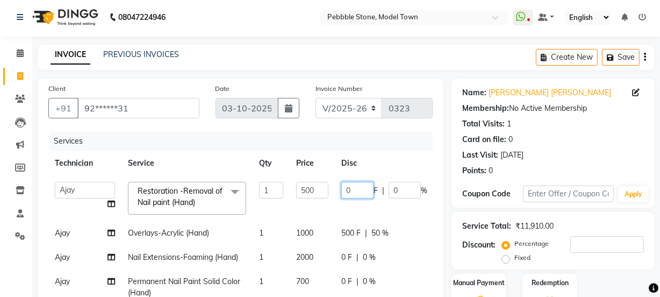
click at [341, 185] on input "0" at bounding box center [357, 190] width 32 height 17
type input "0"
type input "200"
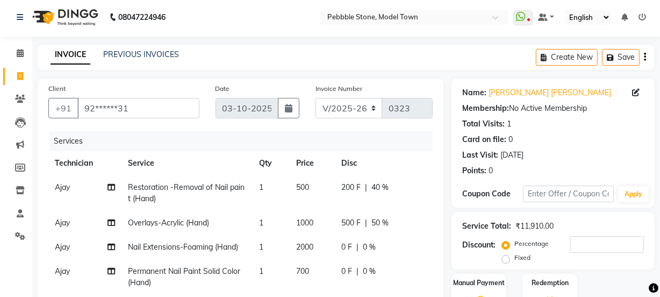
click at [335, 221] on td "500 F | 50 %" at bounding box center [384, 223] width 99 height 24
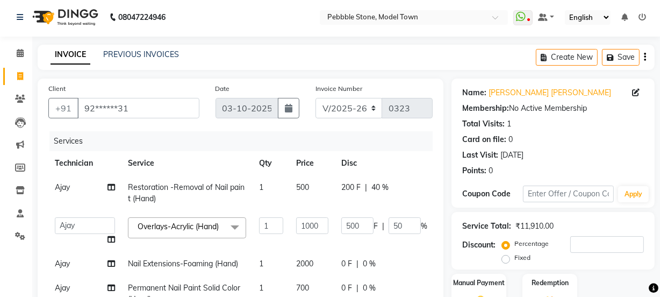
click at [341, 266] on span "0 F" at bounding box center [346, 263] width 11 height 11
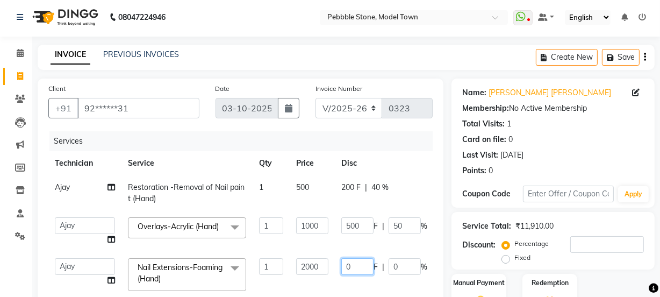
click at [341, 266] on input "0" at bounding box center [357, 266] width 32 height 17
type input "01400"
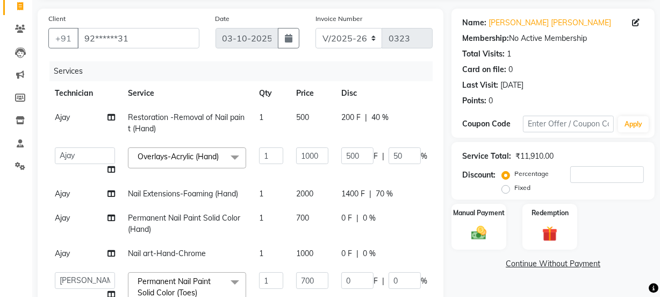
scroll to position [81, 0]
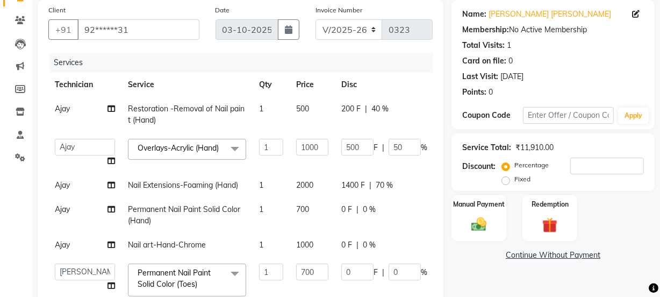
click at [341, 250] on span "0 F" at bounding box center [346, 244] width 11 height 11
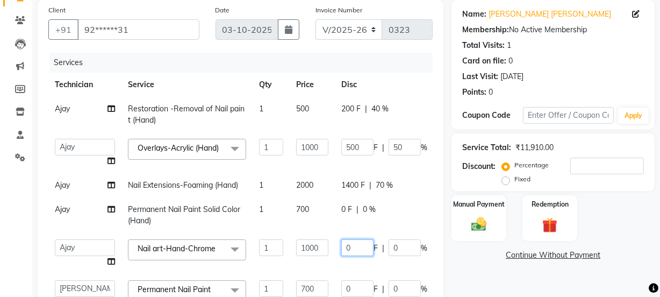
click at [341, 253] on input "0" at bounding box center [357, 247] width 32 height 17
type input "0500"
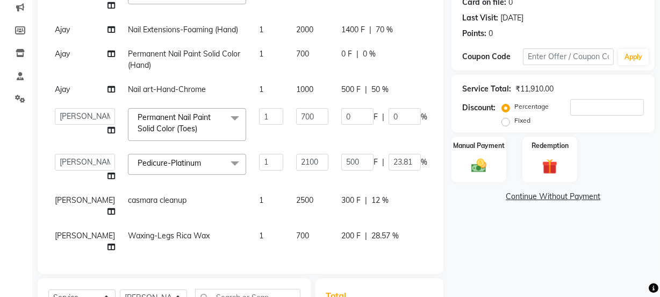
scroll to position [97, 0]
click at [341, 203] on span "300 F" at bounding box center [350, 199] width 19 height 11
select select "87694"
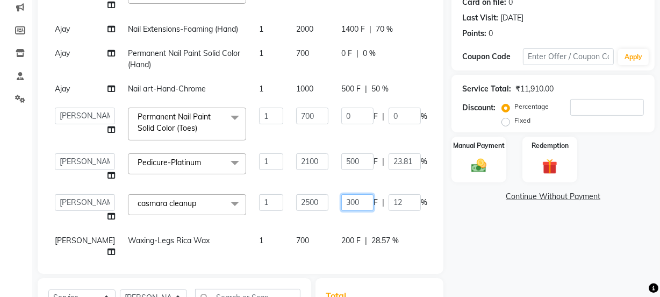
click at [341, 204] on input "300" at bounding box center [357, 202] width 32 height 17
type input "3"
type input "500"
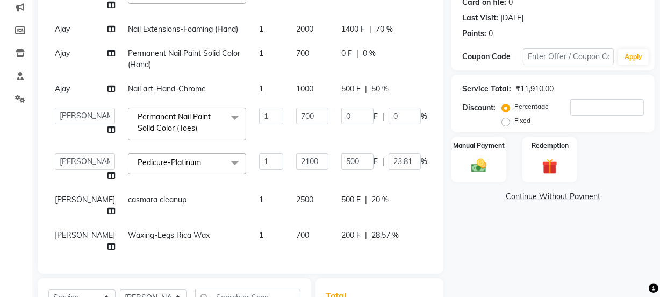
click at [328, 221] on tbody "Ajay Restoration -Removal of Nail paint (Hand) 1 500 200 F | 40 % 300 Ajay amit…" at bounding box center [274, 170] width 452 height 459
click at [341, 117] on input "0" at bounding box center [357, 115] width 32 height 17
type input "0100"
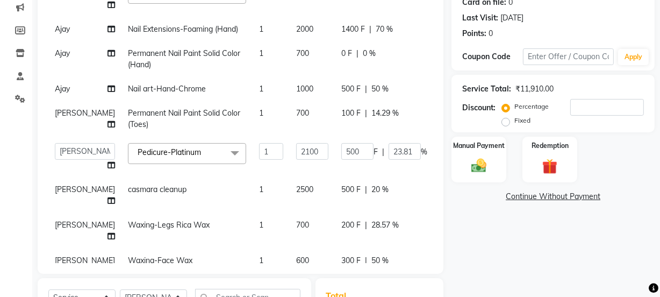
click at [335, 136] on td "100 F | 14.29 %" at bounding box center [384, 118] width 99 height 35
select select "87632"
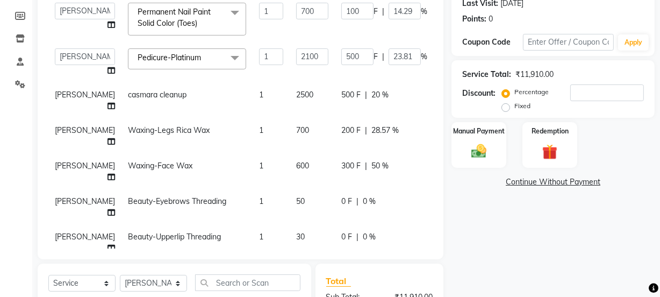
scroll to position [139, 0]
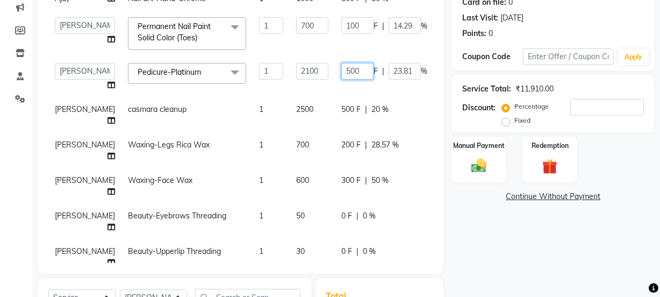
click at [341, 75] on input "500" at bounding box center [357, 71] width 32 height 17
type input "5"
type input "600"
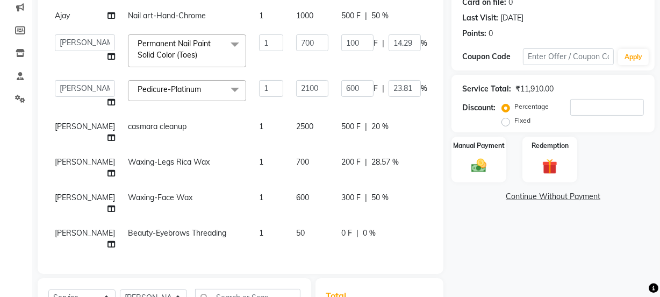
click at [335, 90] on td "600 F | 23.81 %" at bounding box center [384, 94] width 99 height 41
select select "87689"
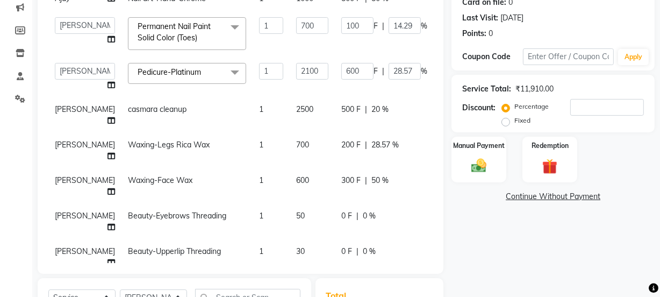
scroll to position [0, 0]
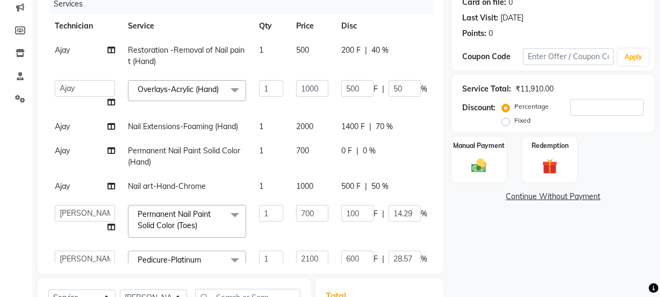
click at [341, 48] on span "200 F" at bounding box center [350, 50] width 19 height 11
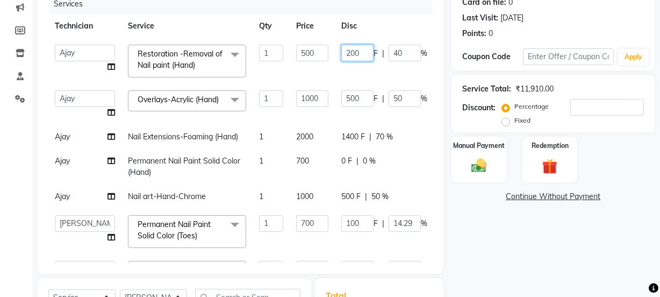
click at [341, 53] on input "200" at bounding box center [357, 53] width 32 height 17
type input "2"
type input "300"
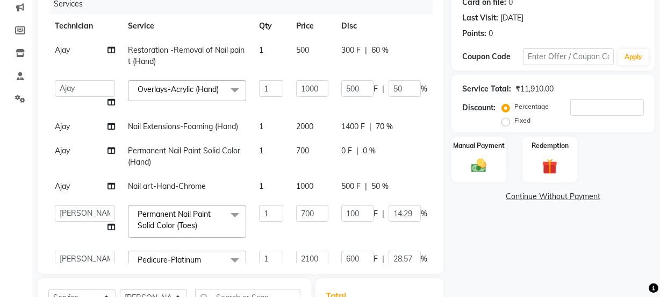
click at [337, 64] on td "300 F | 60 %" at bounding box center [384, 55] width 99 height 35
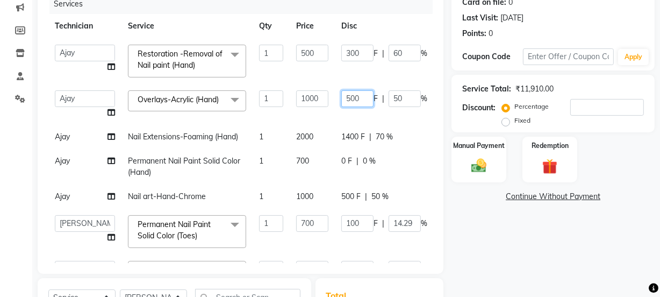
click at [341, 98] on input "500" at bounding box center [357, 98] width 32 height 17
type input "5"
type input "600"
click at [333, 116] on tbody "Ajay amit [PERSON_NAME] Manager [PERSON_NAME] Varun Restoration -Removal of Nai…" at bounding box center [274, 272] width 452 height 469
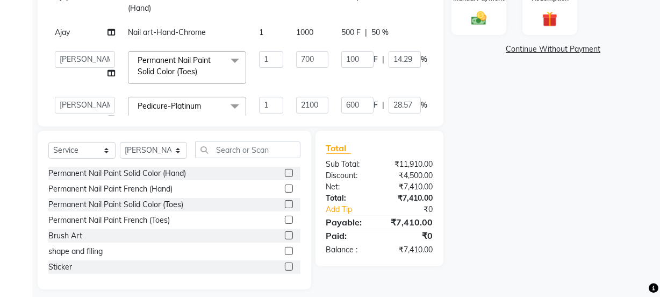
scroll to position [295, 0]
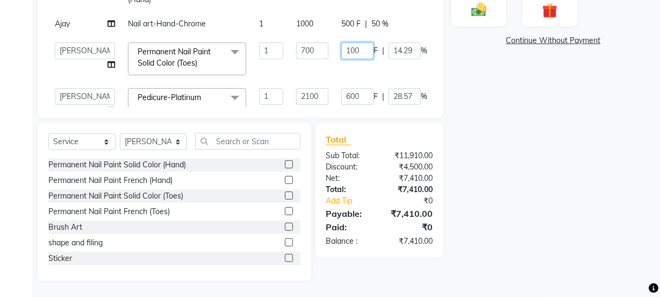
click at [341, 48] on input "100" at bounding box center [357, 50] width 32 height 17
type input "1"
type input "30"
click at [325, 70] on tbody "Ajay amit [PERSON_NAME] Manager [PERSON_NAME] Varun Restoration -Removal of Nai…" at bounding box center [274, 108] width 452 height 453
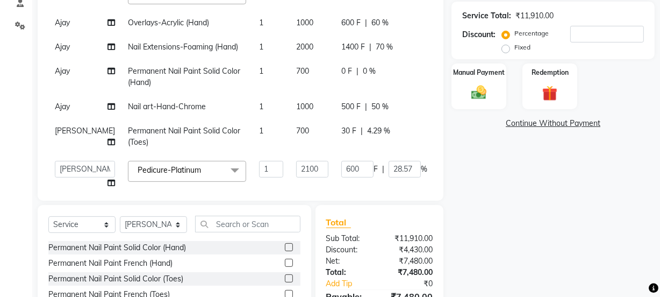
scroll to position [198, 0]
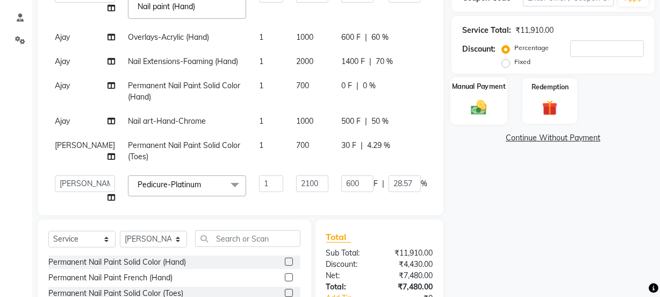
click at [483, 99] on img at bounding box center [479, 107] width 26 height 18
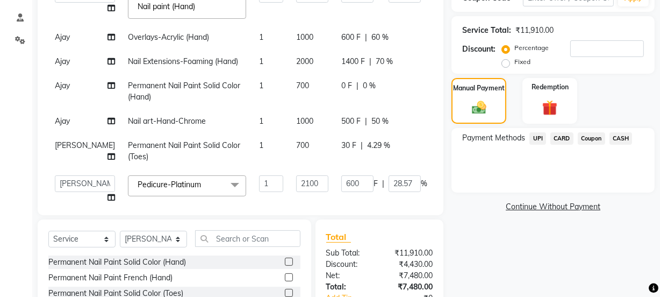
click at [616, 135] on span "CASH" at bounding box center [620, 138] width 23 height 12
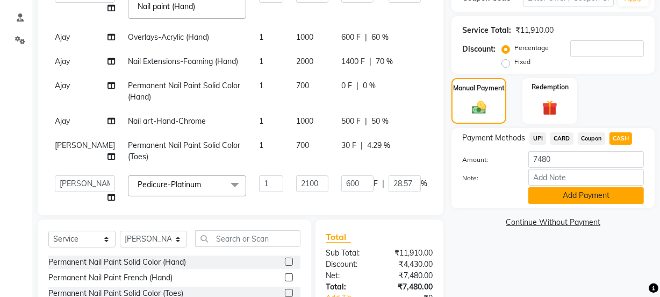
click at [567, 196] on button "Add Payment" at bounding box center [585, 195] width 115 height 17
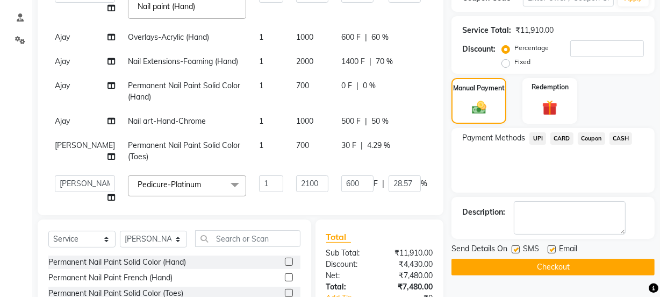
click at [551, 265] on button "Checkout" at bounding box center [552, 266] width 203 height 17
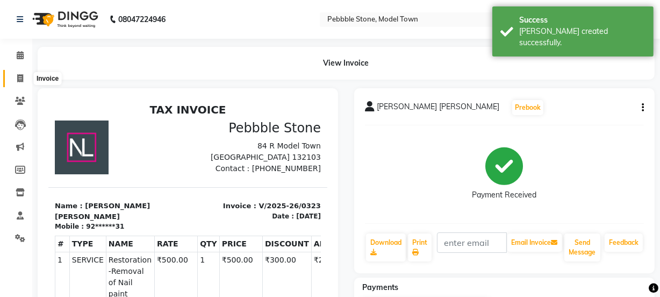
click at [19, 74] on icon at bounding box center [20, 78] width 6 height 8
select select "service"
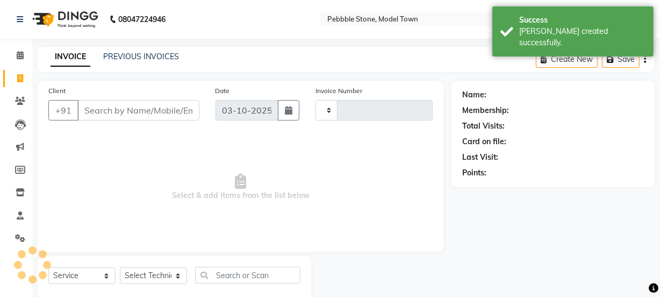
scroll to position [27, 0]
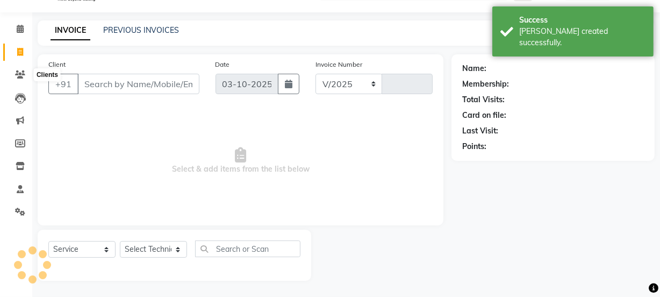
select select "8684"
type input "0324"
click at [134, 85] on input "Client" at bounding box center [138, 84] width 122 height 20
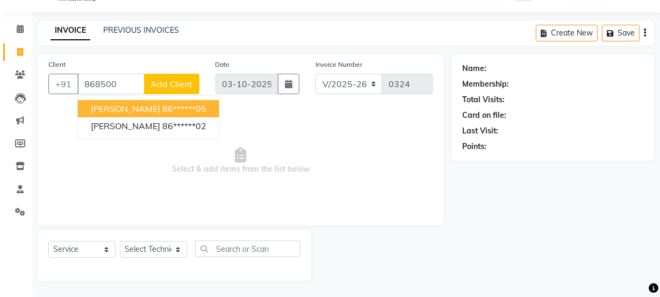
click at [162, 105] on ngb-highlight "86******05" at bounding box center [184, 108] width 44 height 11
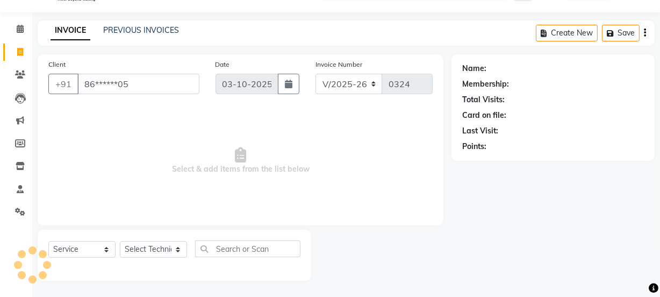
type input "86******05"
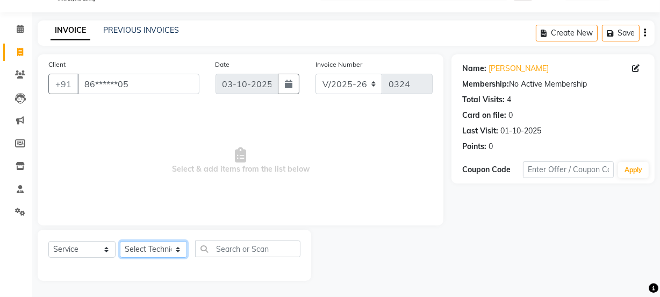
click at [152, 247] on select "Select Technician Ajay amit [PERSON_NAME] Manager [PERSON_NAME]" at bounding box center [153, 249] width 67 height 17
select select "87694"
click at [120, 241] on select "Select Technician Ajay amit [PERSON_NAME] Manager [PERSON_NAME]" at bounding box center [153, 249] width 67 height 17
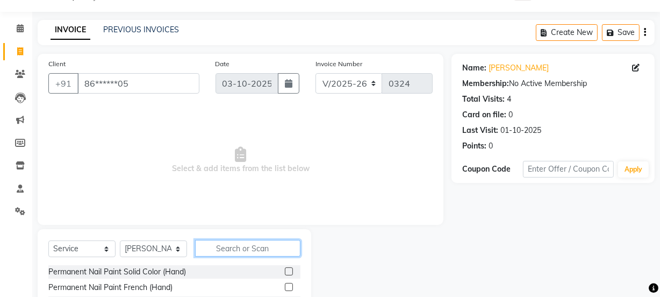
click at [226, 248] on input "text" at bounding box center [247, 248] width 105 height 17
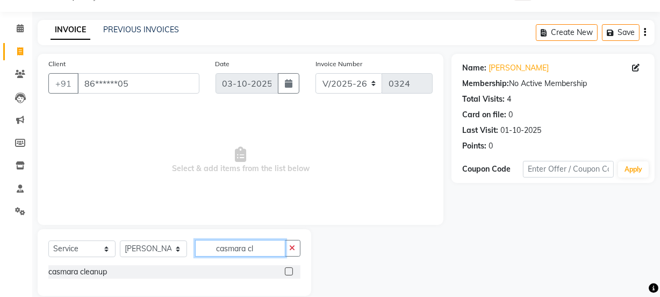
type input "casmara cl"
click at [287, 270] on label at bounding box center [289, 271] width 8 height 8
click at [287, 270] on input "checkbox" at bounding box center [288, 271] width 7 height 7
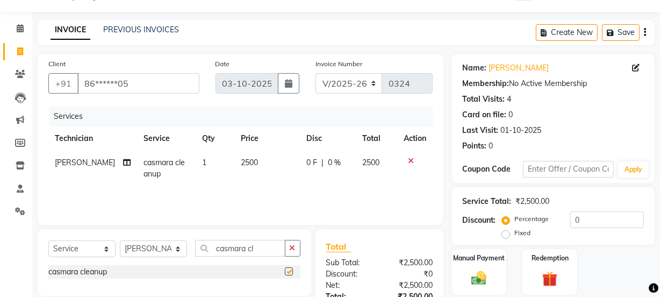
checkbox input "false"
click at [260, 248] on input "casmara cl" at bounding box center [240, 248] width 90 height 17
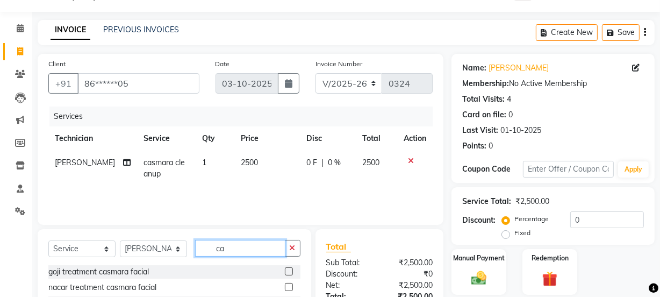
type input "c"
type input "back b"
click at [287, 269] on label at bounding box center [289, 271] width 8 height 8
click at [287, 269] on input "checkbox" at bounding box center [288, 271] width 7 height 7
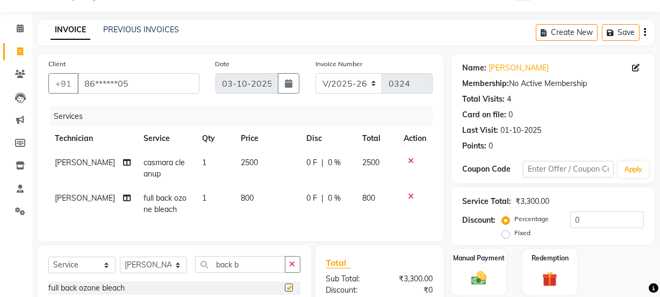
checkbox input "false"
click at [306, 199] on span "0 F" at bounding box center [311, 197] width 11 height 11
select select "87694"
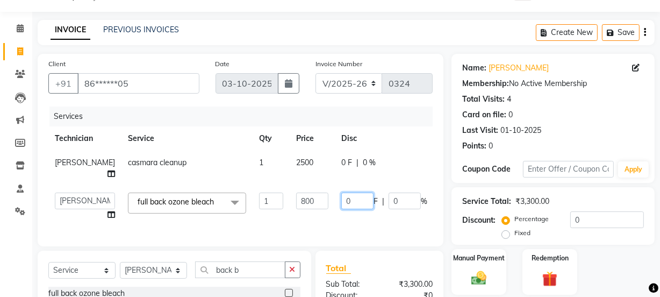
click at [341, 192] on input "0" at bounding box center [357, 200] width 32 height 17
type input "0300"
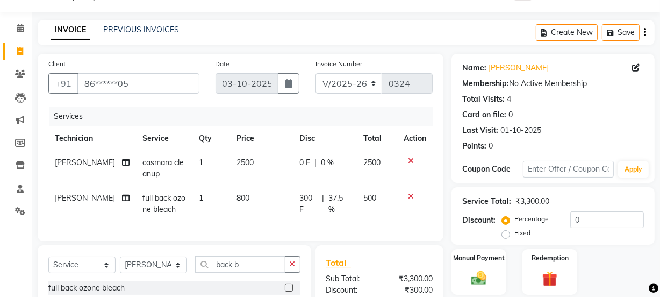
click at [327, 204] on td "300 F | 37.5 %" at bounding box center [324, 203] width 63 height 35
select select "87694"
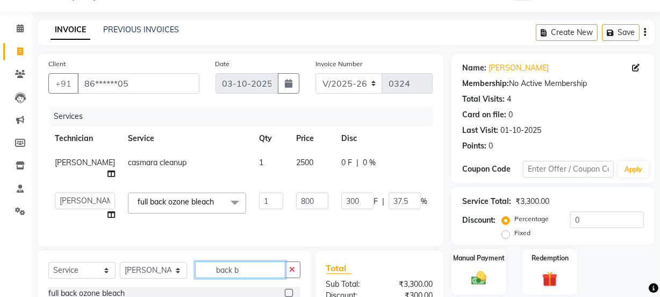
click at [251, 266] on input "back b" at bounding box center [240, 269] width 90 height 17
type input "b"
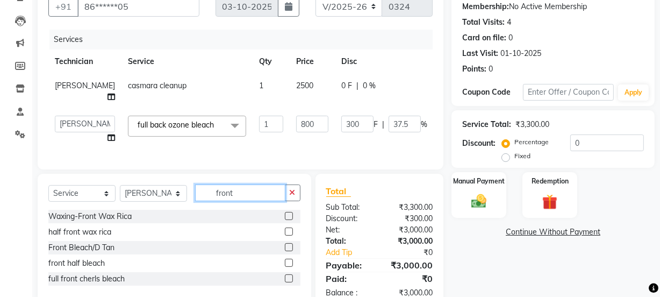
scroll to position [128, 0]
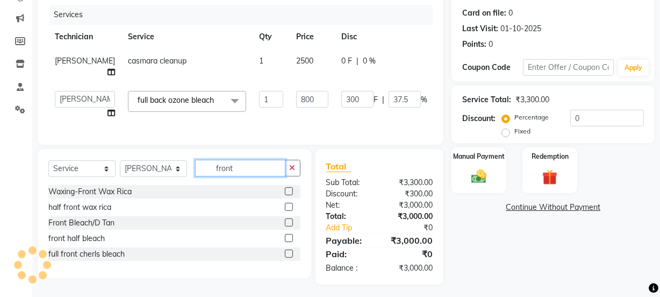
type input "front"
click at [286, 234] on label at bounding box center [289, 238] width 8 height 8
click at [286, 235] on input "checkbox" at bounding box center [288, 238] width 7 height 7
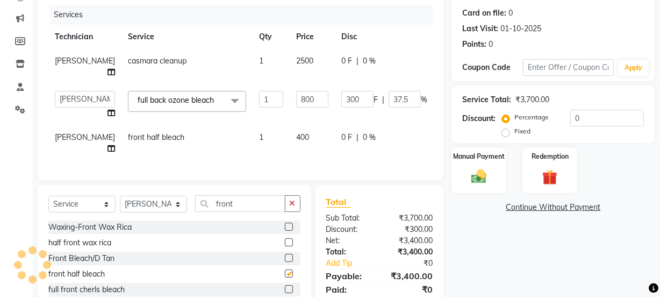
checkbox input "false"
click at [290, 125] on td "400" at bounding box center [312, 142] width 45 height 35
select select "87694"
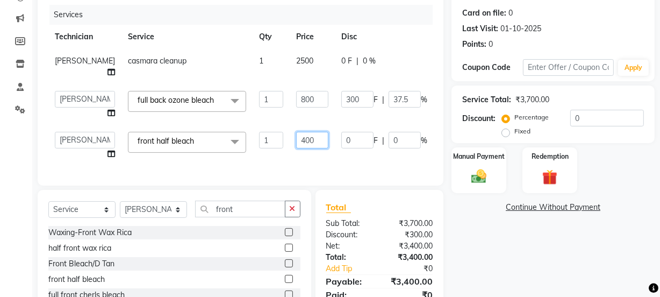
click at [299, 132] on input "400" at bounding box center [312, 140] width 32 height 17
type input "4"
type input "500"
click at [274, 156] on div "Client +91 86******05 Date [DATE] Invoice Number V/2025 V/[PHONE_NUMBER] Servic…" at bounding box center [241, 68] width 406 height 233
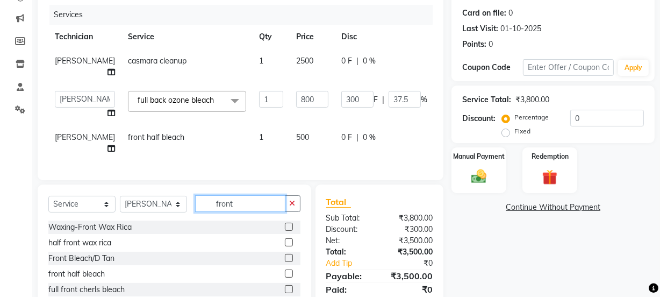
click at [245, 195] on input "front" at bounding box center [240, 203] width 90 height 17
type input "f"
type input "face"
click at [285, 269] on label at bounding box center [289, 273] width 8 height 8
click at [285, 270] on input "checkbox" at bounding box center [288, 273] width 7 height 7
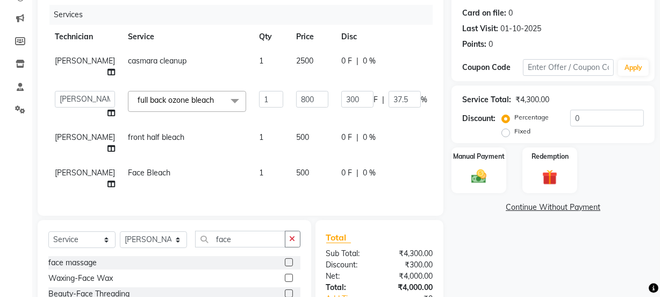
checkbox input "false"
click at [247, 230] on input "face" at bounding box center [240, 238] width 90 height 17
type input "f"
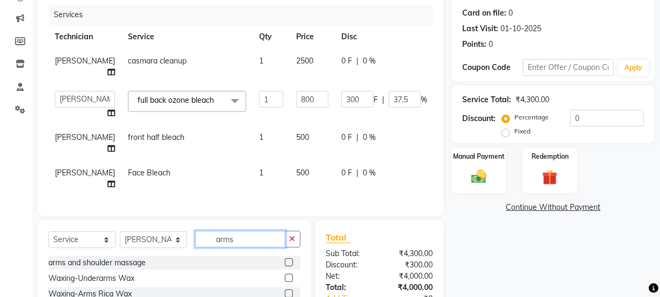
type input "arms"
click at [285, 289] on label at bounding box center [289, 293] width 8 height 8
click at [285, 290] on input "checkbox" at bounding box center [288, 293] width 7 height 7
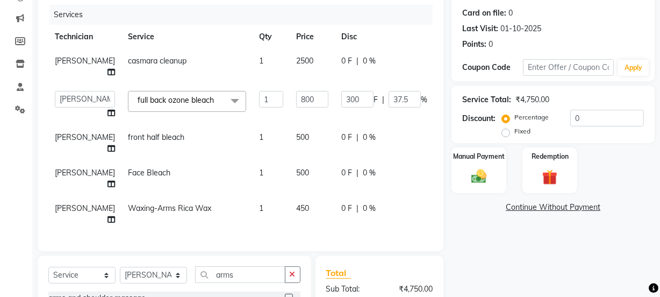
checkbox input "false"
click at [246, 266] on input "arms" at bounding box center [240, 274] width 90 height 17
type input "a"
type input "thre"
click at [286, 293] on label at bounding box center [289, 297] width 8 height 8
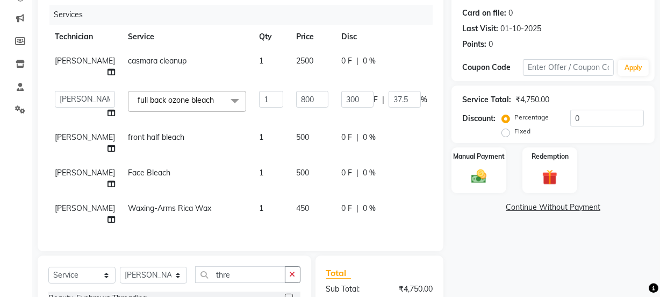
click at [286, 294] on input "checkbox" at bounding box center [288, 297] width 7 height 7
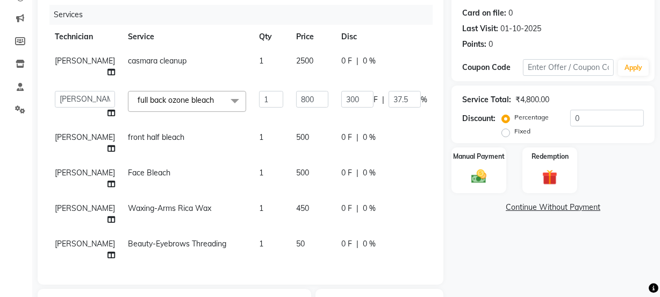
checkbox input "false"
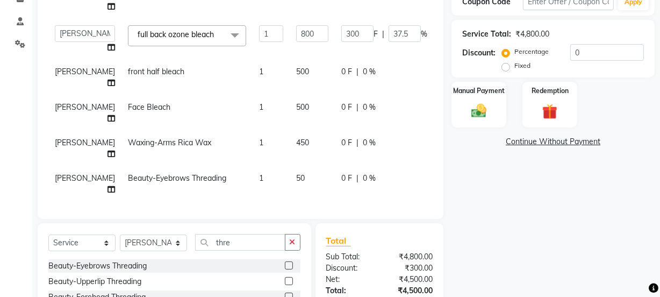
scroll to position [225, 0]
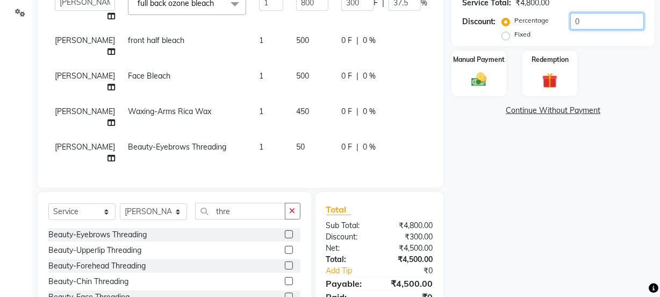
click at [586, 19] on input "0" at bounding box center [607, 21] width 74 height 17
click at [552, 164] on div "Name: [PERSON_NAME] Membership: No Active Membership Total Visits: 4 Card on fi…" at bounding box center [556, 91] width 211 height 472
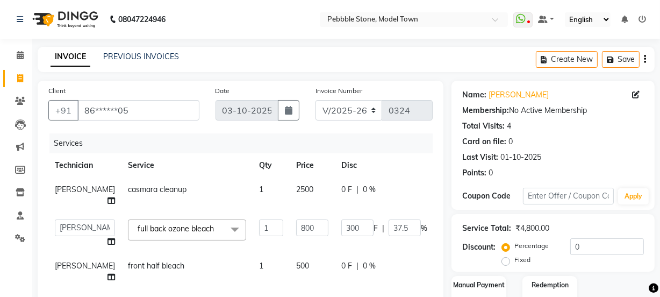
click at [341, 188] on span "0 F" at bounding box center [346, 189] width 11 height 11
select select "87694"
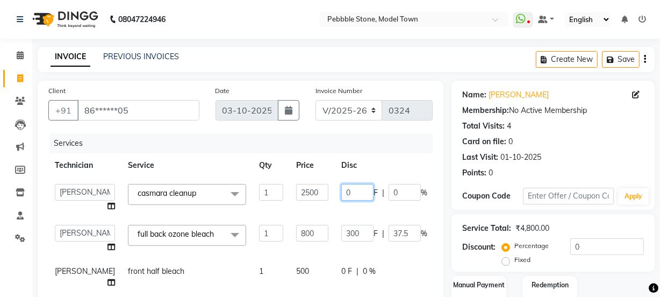
click at [341, 192] on input "0" at bounding box center [357, 192] width 32 height 17
type input "0500"
click at [322, 207] on tbody "Ajay amit [PERSON_NAME] Manager [PERSON_NAME] Varun casmara cleanup x Permanent…" at bounding box center [274, 288] width 452 height 223
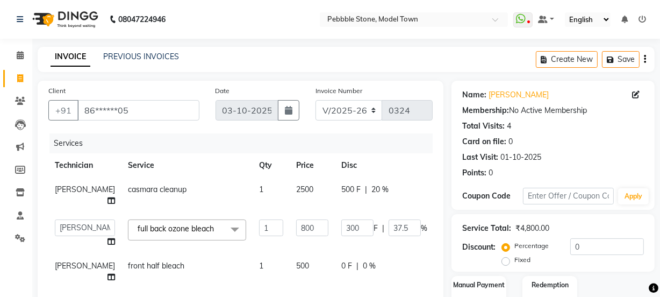
click at [341, 260] on span "0 F" at bounding box center [346, 265] width 11 height 11
select select "87694"
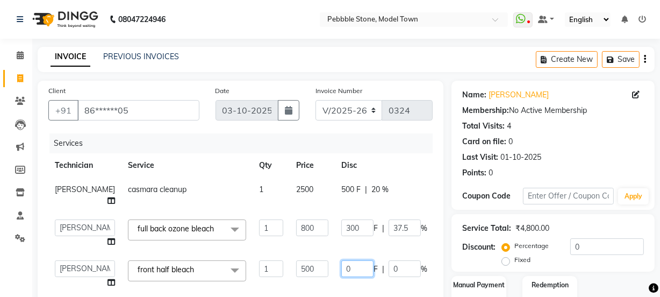
click at [341, 260] on input "0" at bounding box center [357, 268] width 32 height 17
type input "050"
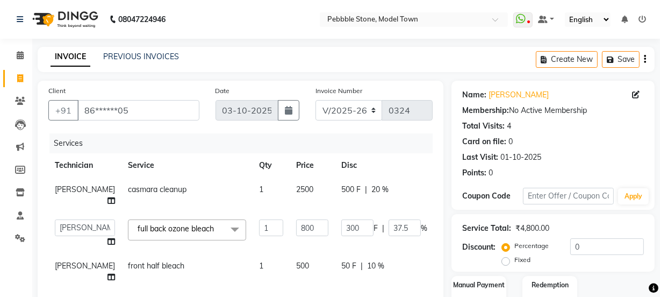
click at [321, 277] on tbody "[PERSON_NAME] casmara cleanup 1 2500 500 F | 20 % 2000 Ajay amit [PERSON_NAME] …" at bounding box center [274, 286] width 452 height 218
click at [341, 295] on span "0 F" at bounding box center [346, 300] width 11 height 11
select select "87694"
type input "050"
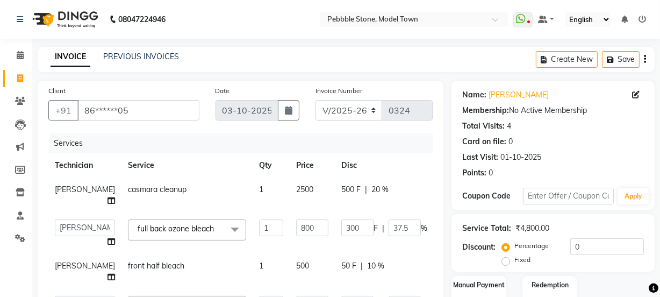
click at [302, 264] on td "500" at bounding box center [312, 271] width 45 height 35
select select "87694"
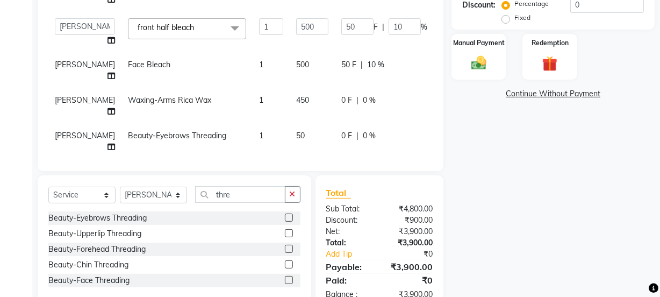
click at [341, 95] on span "0 F" at bounding box center [346, 100] width 11 height 11
select select "87694"
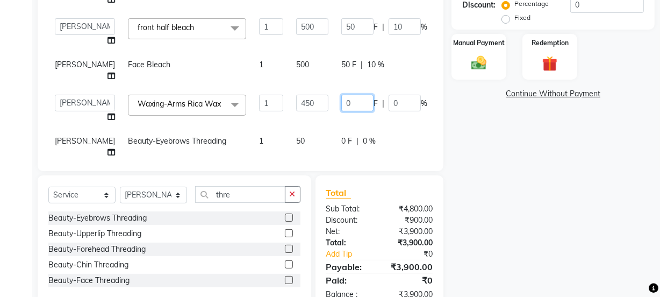
click at [341, 95] on input "0" at bounding box center [357, 103] width 32 height 17
type input "040"
click at [315, 96] on tbody "[PERSON_NAME] casmara cleanup 1 2500 500 F | 20 % 2000 Ajay amit [PERSON_NAME] …" at bounding box center [274, 50] width 452 height 229
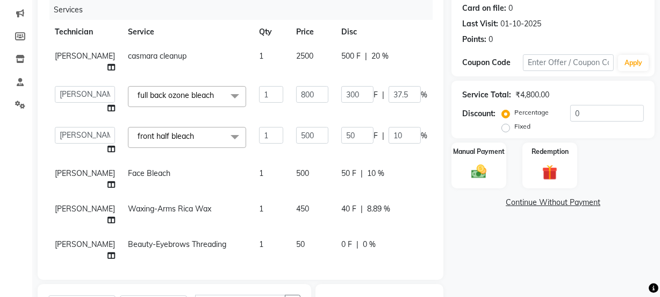
scroll to position [136, 0]
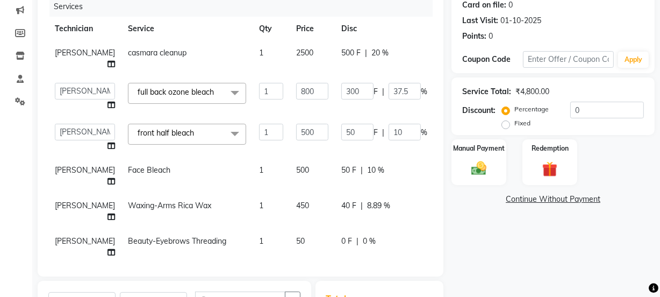
click at [341, 164] on span "50 F" at bounding box center [348, 169] width 15 height 11
select select "87694"
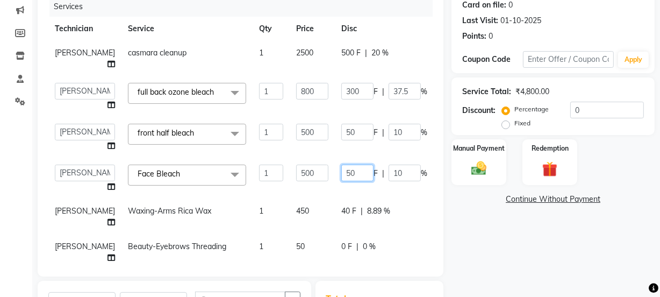
click at [341, 164] on input "50" at bounding box center [357, 172] width 32 height 17
click at [341, 124] on input "50" at bounding box center [357, 132] width 32 height 17
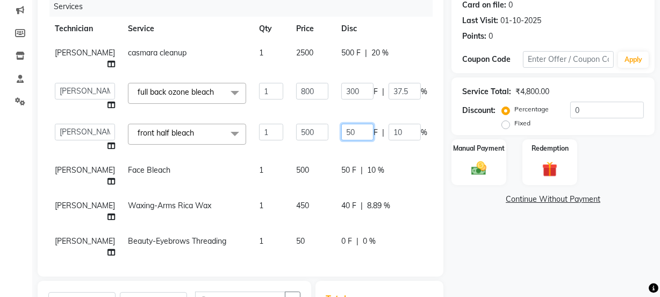
type input "5"
type input "85"
click at [324, 136] on tbody "[PERSON_NAME] casmara cleanup 1 2500 500 F | 20 % 2000 Ajay amit [PERSON_NAME] …" at bounding box center [274, 152] width 452 height 223
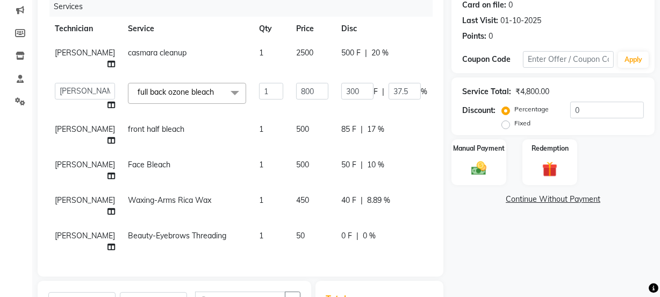
scroll to position [225, 0]
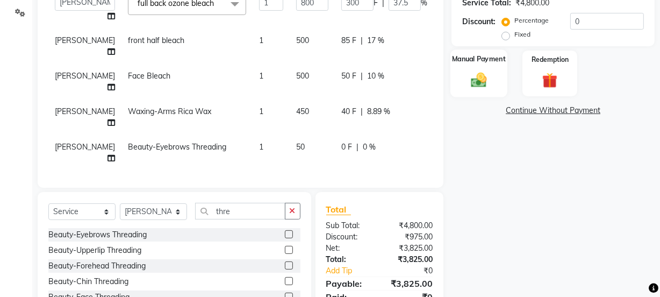
click at [475, 74] on img at bounding box center [479, 79] width 26 height 18
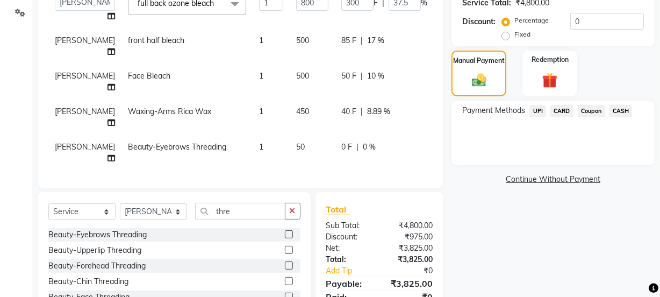
click at [624, 109] on span "CASH" at bounding box center [620, 111] width 23 height 12
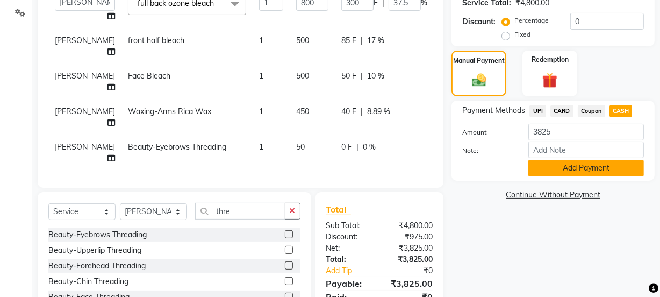
click at [598, 169] on button "Add Payment" at bounding box center [585, 168] width 115 height 17
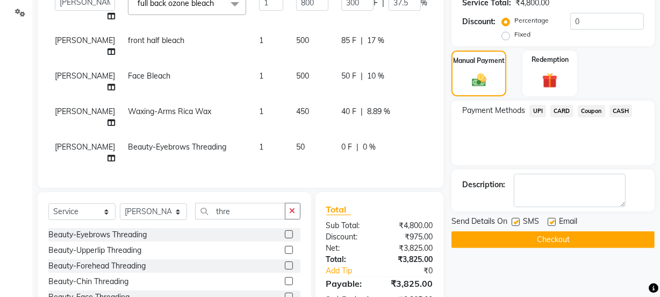
click at [545, 239] on button "Checkout" at bounding box center [552, 239] width 203 height 17
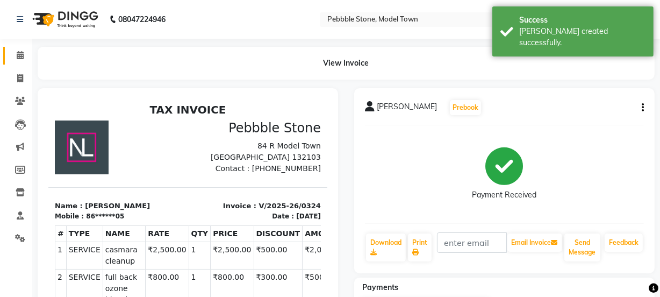
click at [18, 48] on link "Calendar" at bounding box center [16, 56] width 26 height 18
